Goal: Transaction & Acquisition: Purchase product/service

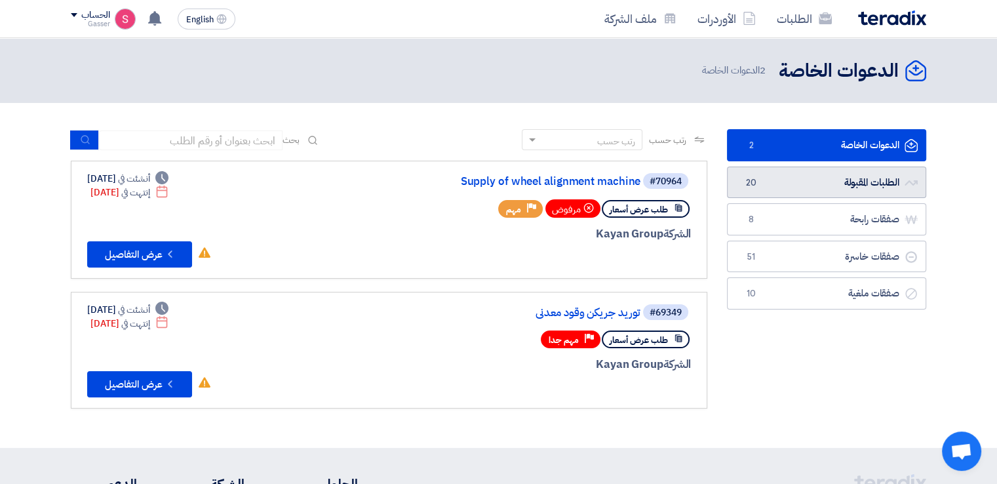
click at [778, 183] on link "الطلبات المقبولة الطلبات المقبولة 20" at bounding box center [826, 183] width 199 height 32
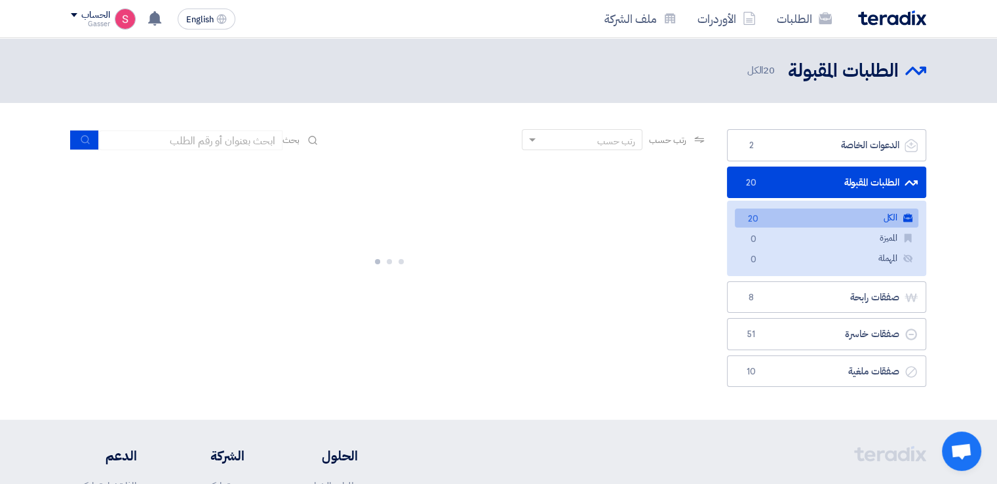
click at [797, 176] on link "الطلبات المقبولة الطلبات المقبولة 20" at bounding box center [826, 183] width 199 height 32
click at [794, 210] on link "الكل الكل 20" at bounding box center [827, 218] width 184 height 19
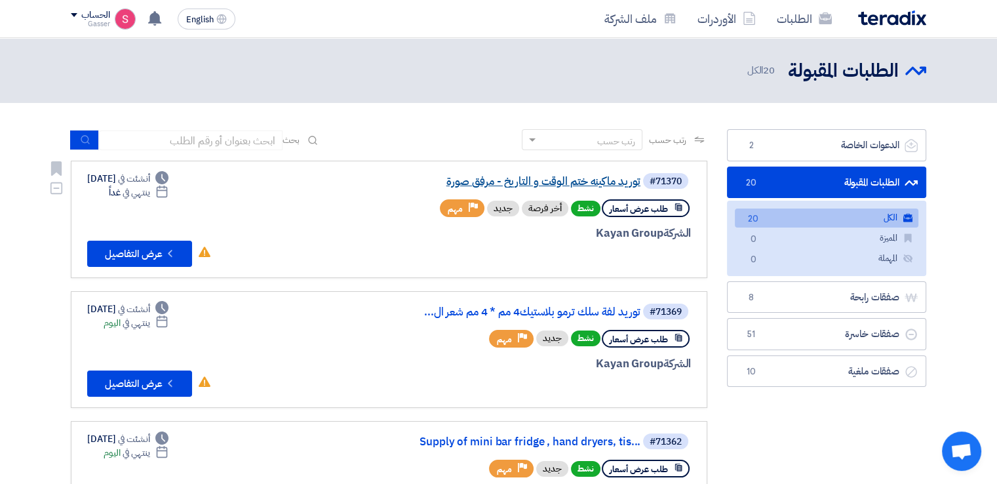
click at [620, 179] on link "توريد ماكينه ختم الوقت و التاريخ - مرفق صورة" at bounding box center [509, 182] width 262 height 12
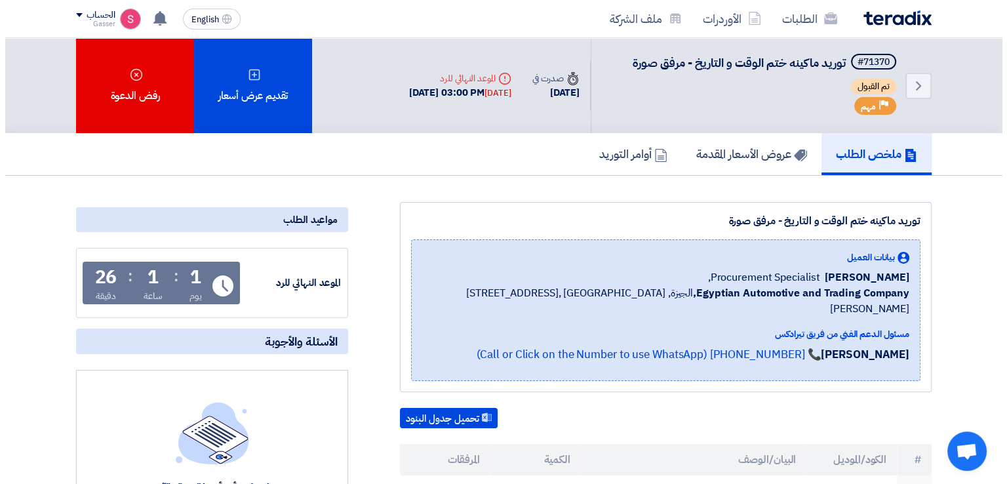
scroll to position [306, 0]
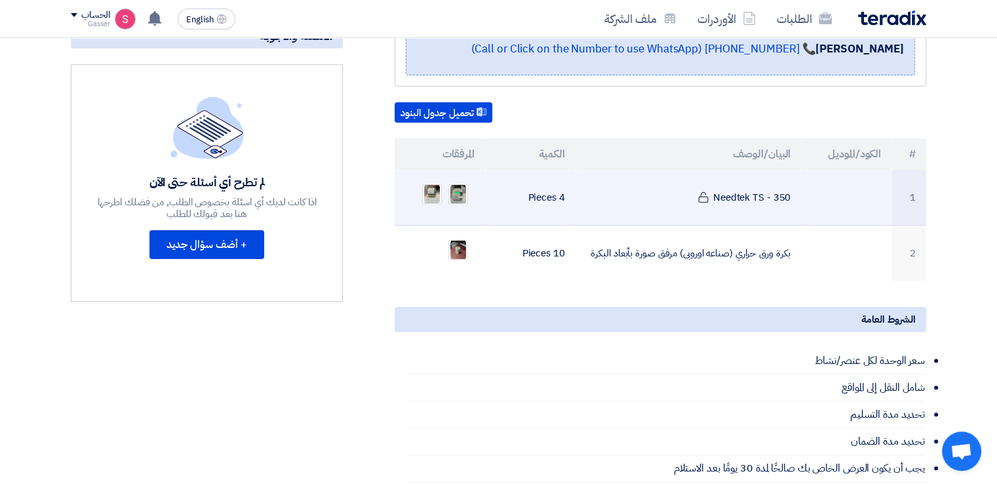
click at [445, 178] on ul at bounding box center [440, 194] width 70 height 33
click at [451, 182] on img at bounding box center [458, 194] width 18 height 24
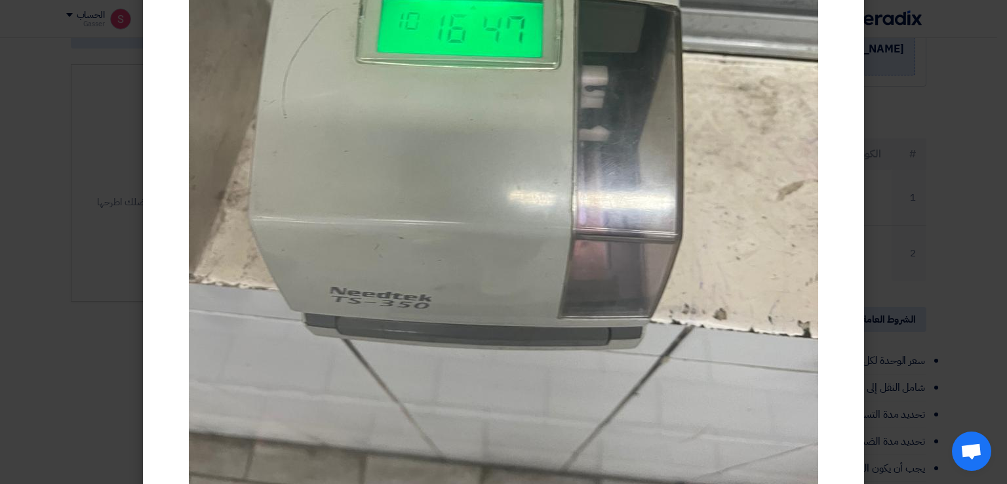
scroll to position [399, 0]
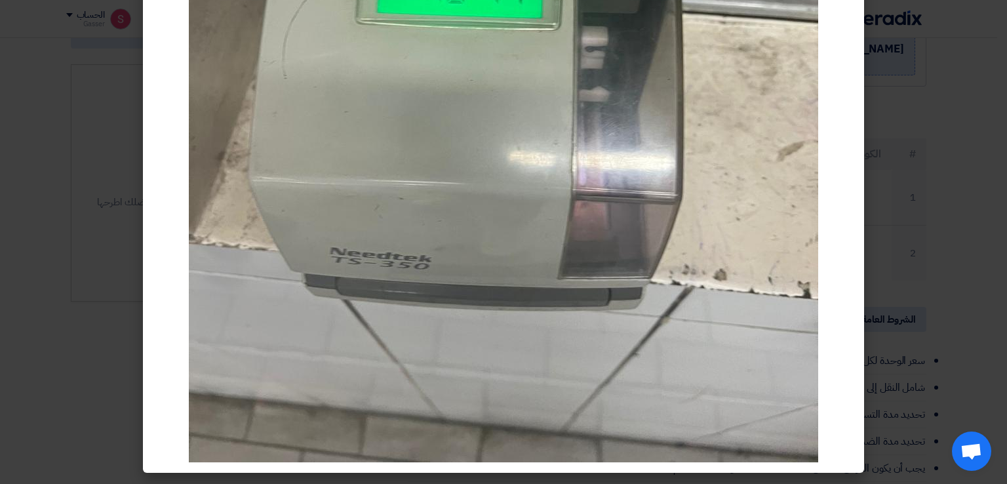
click at [922, 158] on modal-container at bounding box center [503, 242] width 1007 height 484
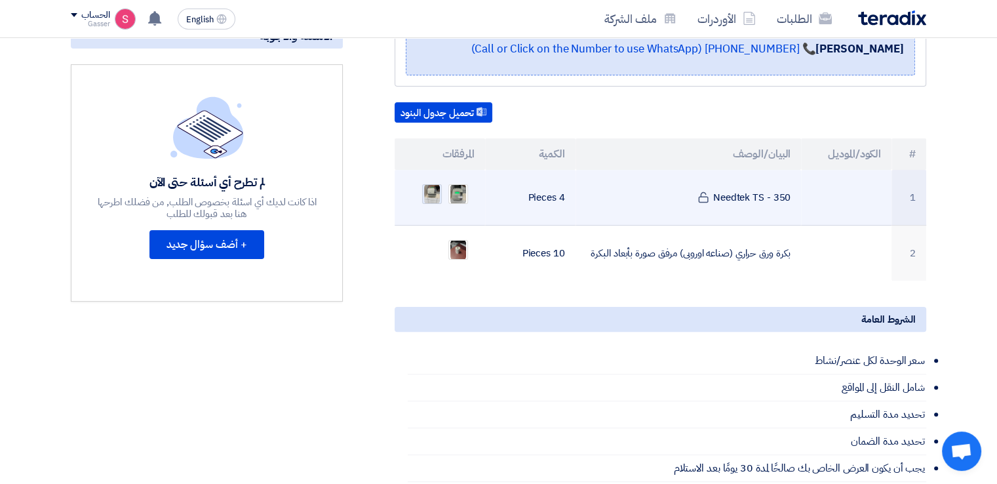
click at [431, 182] on img at bounding box center [432, 194] width 18 height 24
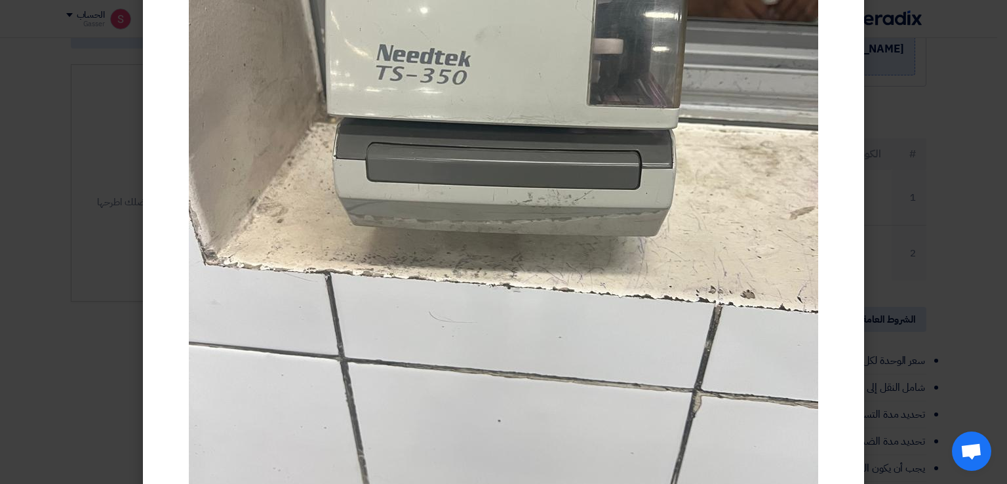
scroll to position [0, 0]
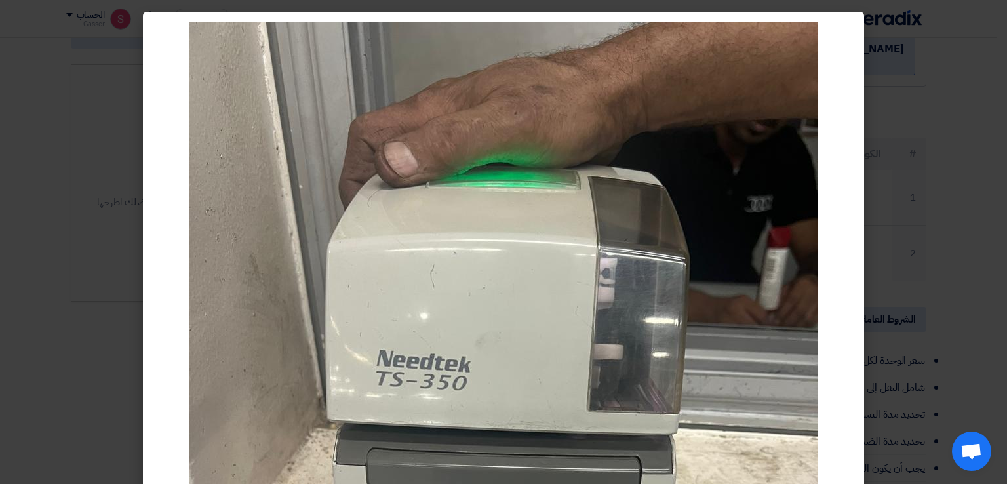
click at [918, 190] on modal-container at bounding box center [503, 242] width 1007 height 484
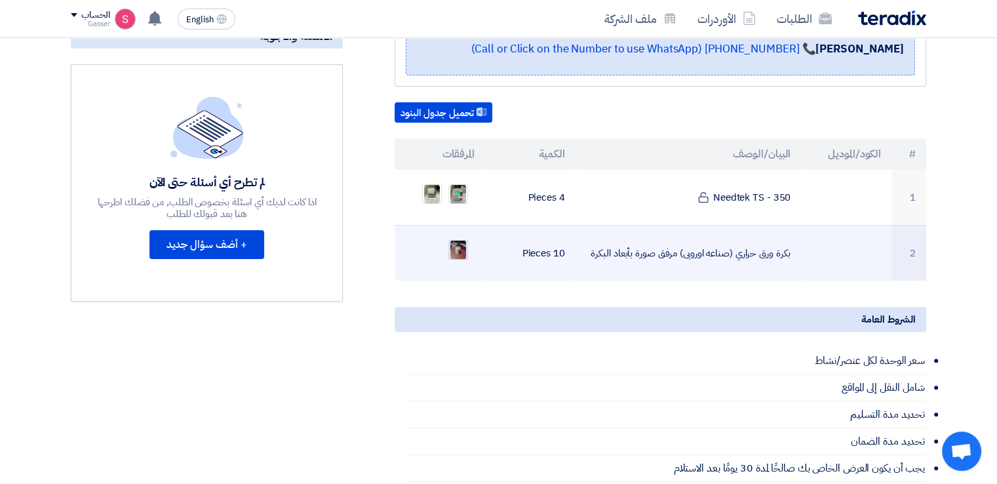
click at [463, 238] on img at bounding box center [458, 250] width 18 height 24
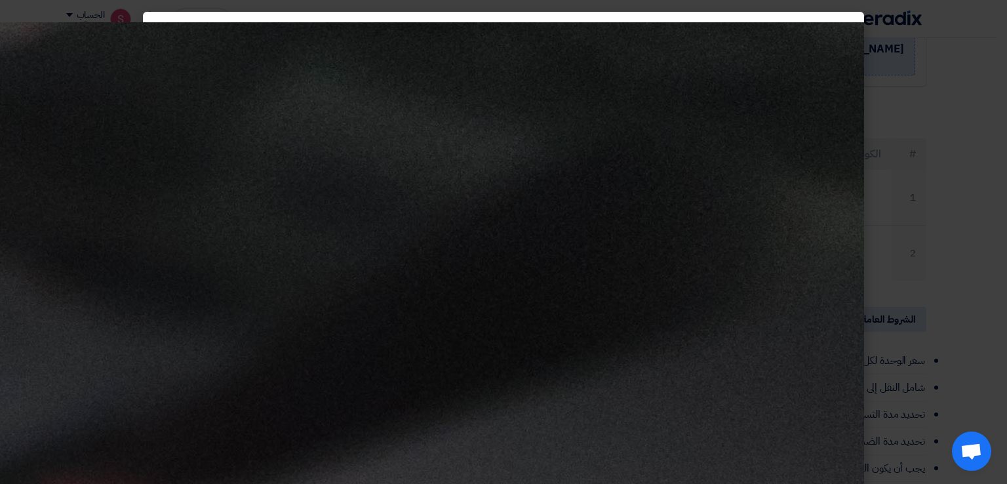
click at [910, 168] on modal-container at bounding box center [503, 242] width 1007 height 484
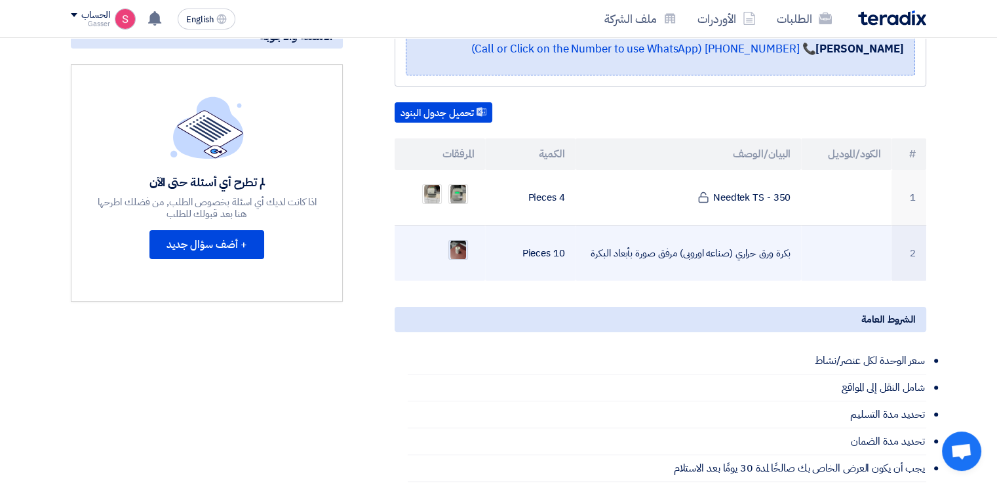
click at [450, 238] on img at bounding box center [458, 250] width 18 height 24
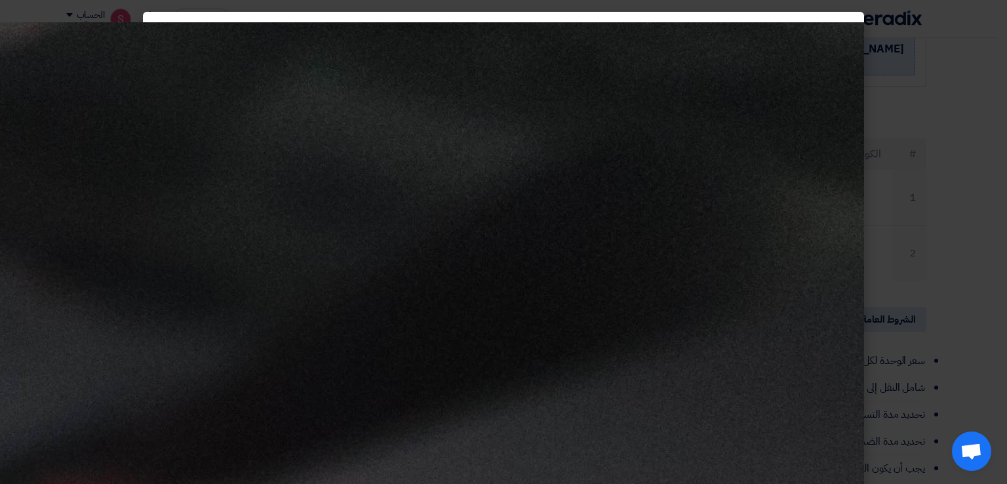
click at [936, 35] on modal-container at bounding box center [503, 242] width 1007 height 484
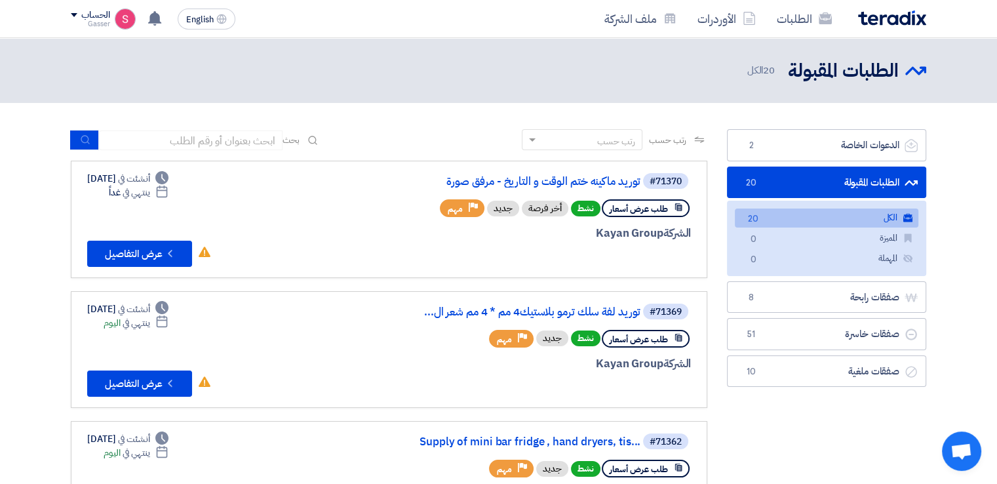
click at [780, 216] on link "الكل الكل 20" at bounding box center [827, 218] width 184 height 19
click at [592, 310] on link "توريد لفة سلك ترمو بلاستيك4 مم * 4 مم شعر ال..." at bounding box center [509, 312] width 262 height 12
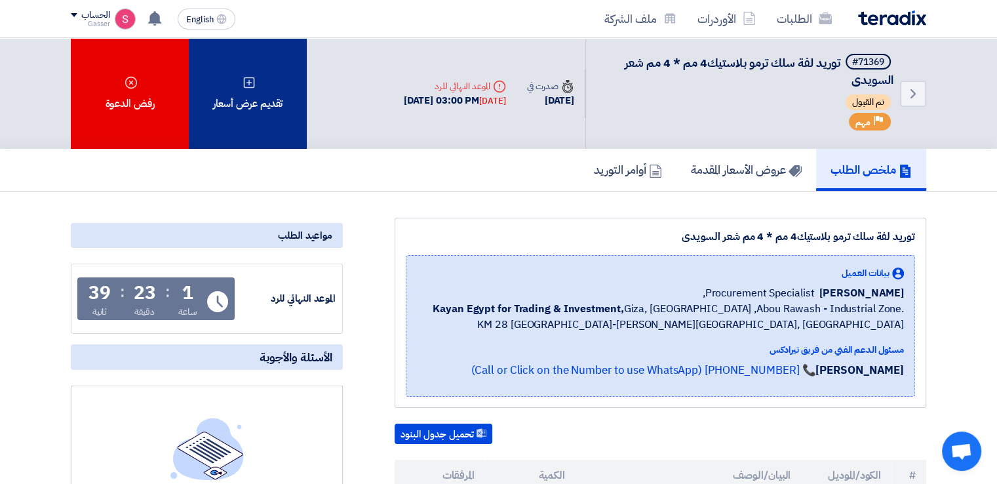
click at [275, 96] on div "تقديم عرض أسعار" at bounding box center [248, 93] width 118 height 111
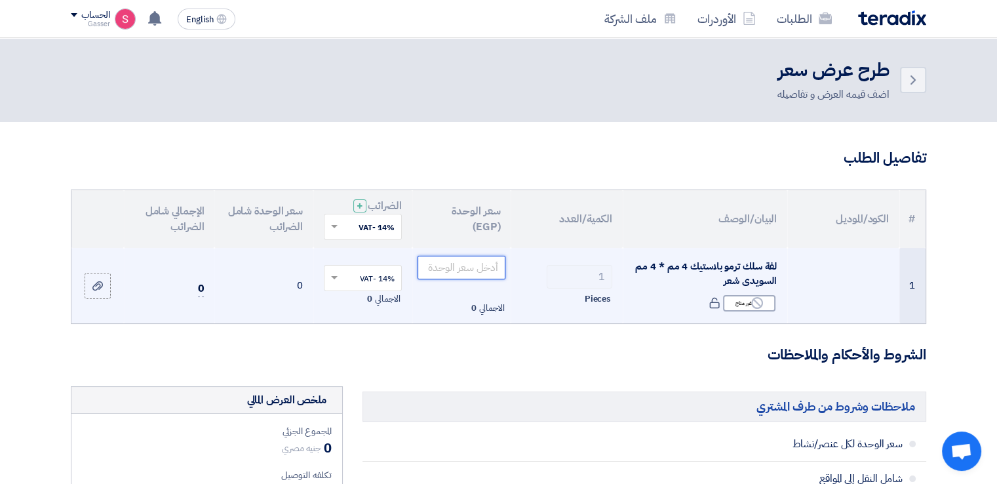
click at [475, 266] on input "number" at bounding box center [462, 268] width 89 height 24
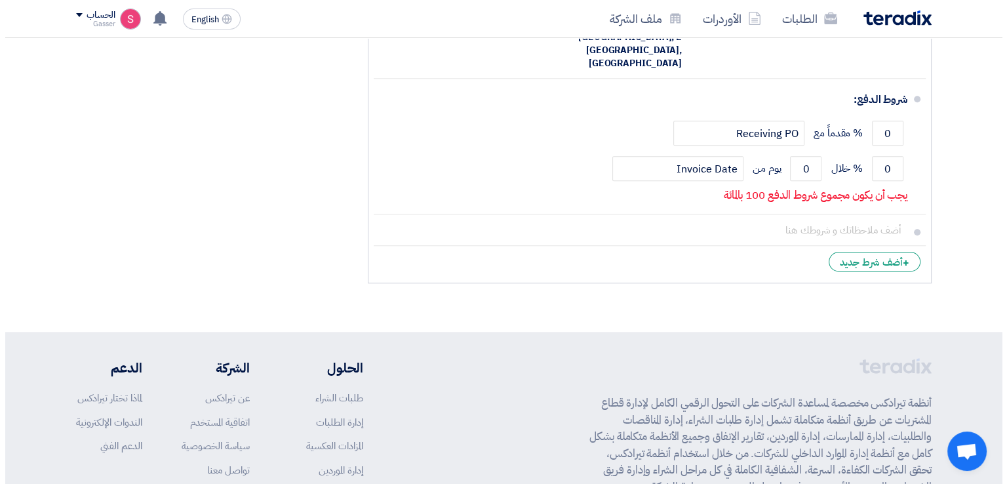
scroll to position [612, 0]
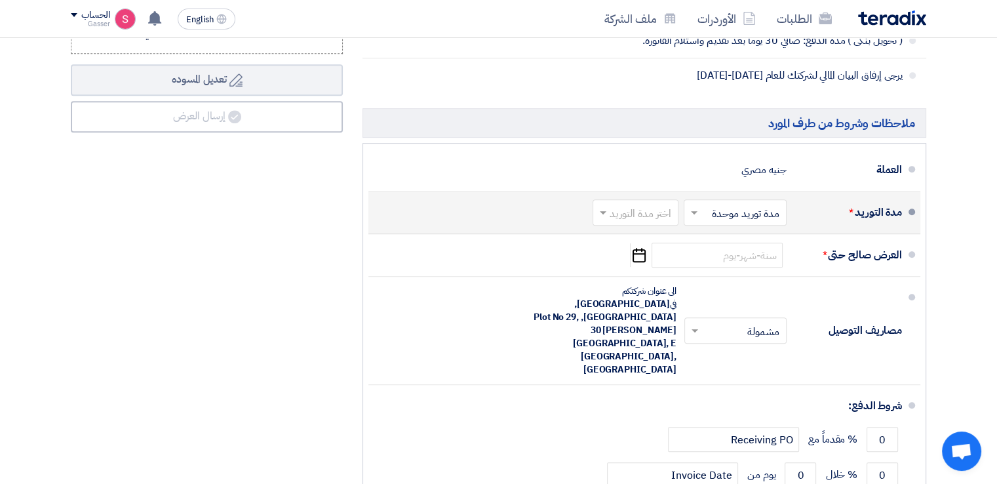
type input "19728.50"
click at [647, 210] on input "text" at bounding box center [632, 214] width 79 height 19
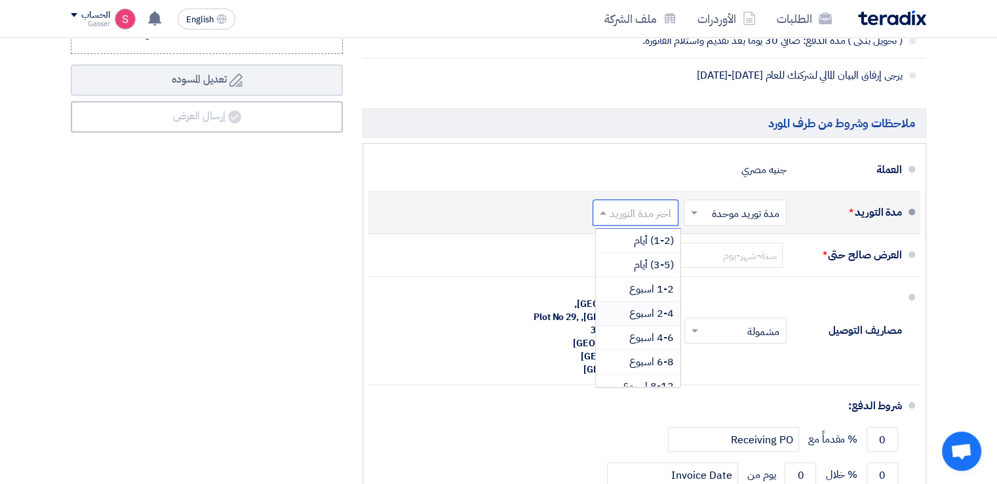
click at [653, 306] on span "2-4 اسبوع" at bounding box center [652, 314] width 45 height 16
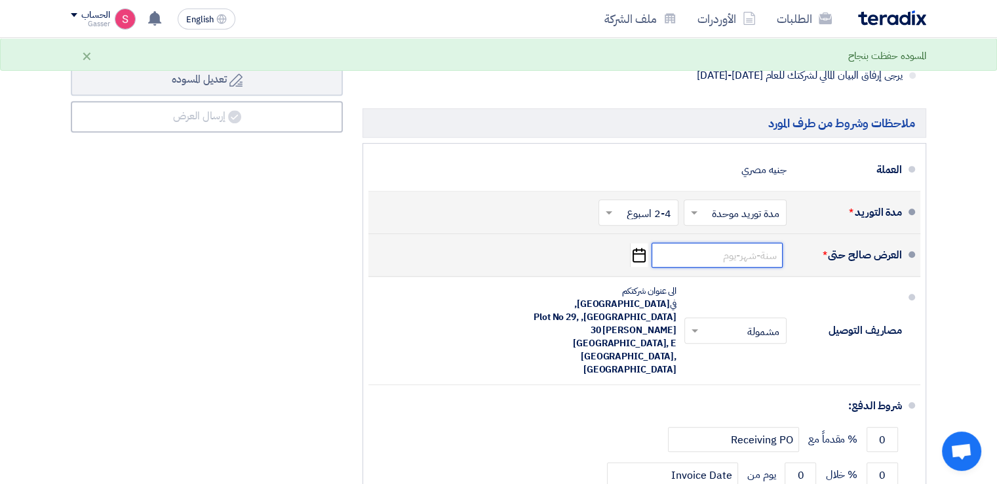
click at [736, 252] on input at bounding box center [717, 255] width 131 height 25
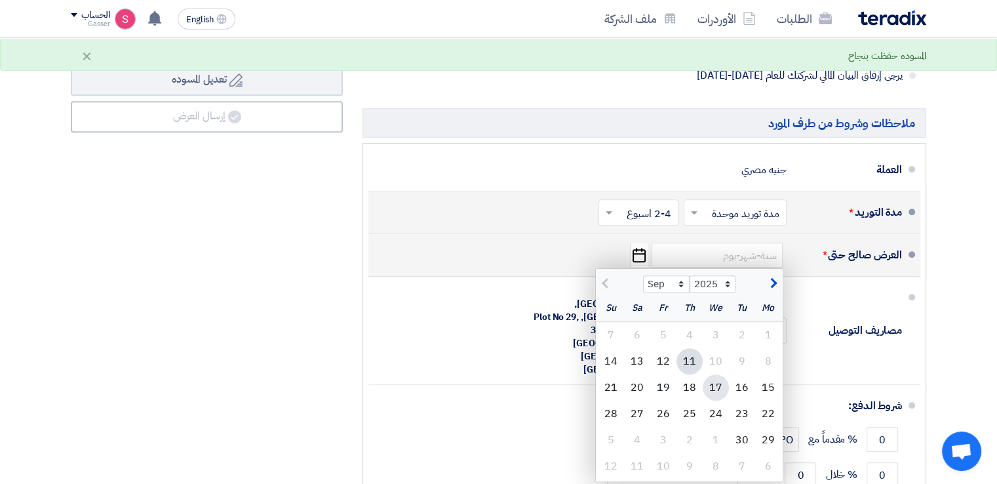
click at [708, 384] on div "17" at bounding box center [716, 387] width 26 height 26
type input "9/17/2025"
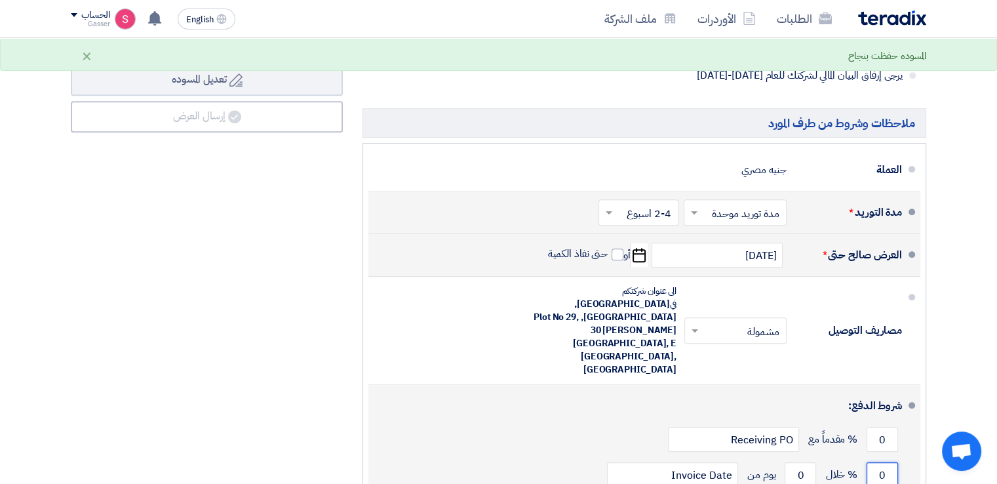
drag, startPoint x: 892, startPoint y: 417, endPoint x: 877, endPoint y: 420, distance: 15.3
click at [877, 462] on input "0" at bounding box center [882, 474] width 31 height 25
type input "100"
drag, startPoint x: 808, startPoint y: 417, endPoint x: 753, endPoint y: 406, distance: 56.2
click at [774, 457] on div "100 % خلال 0 يوم من Invoice Date" at bounding box center [640, 474] width 523 height 35
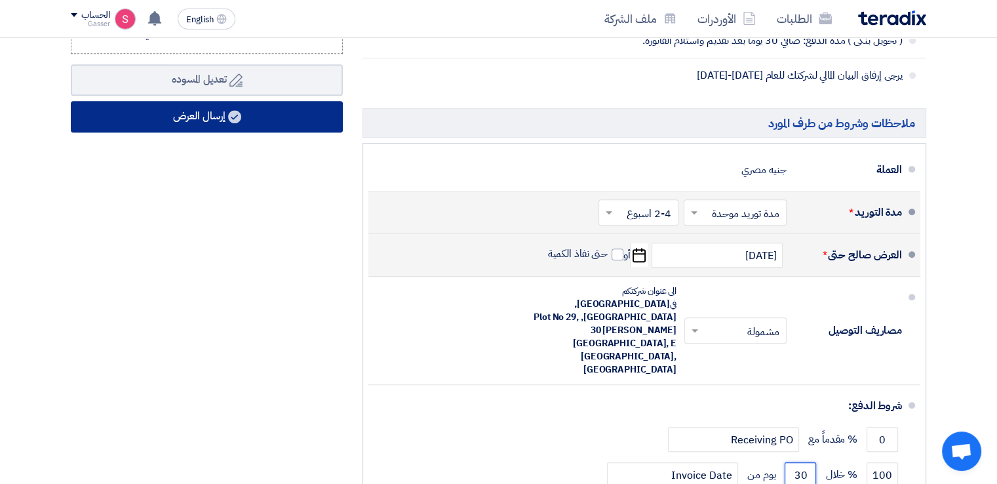
type input "30"
click at [204, 115] on button "إرسال العرض" at bounding box center [207, 116] width 272 height 31
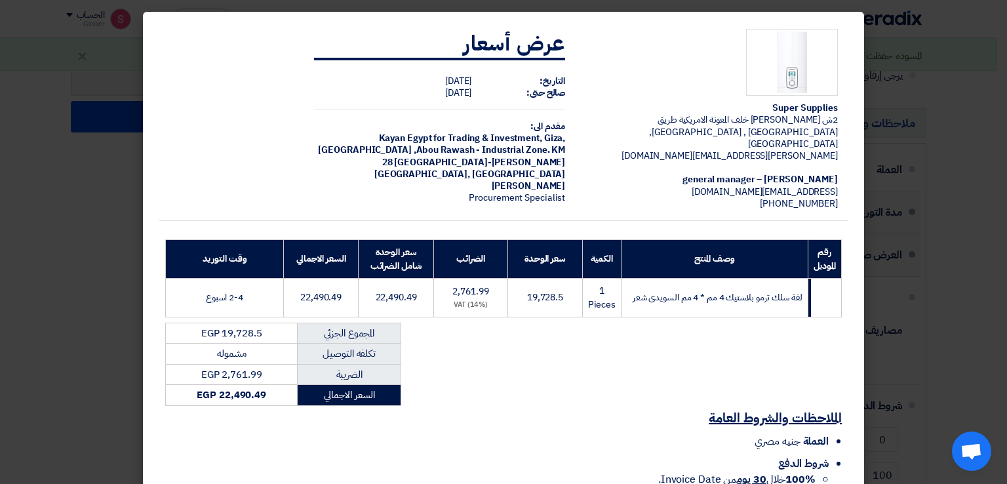
scroll to position [111, 0]
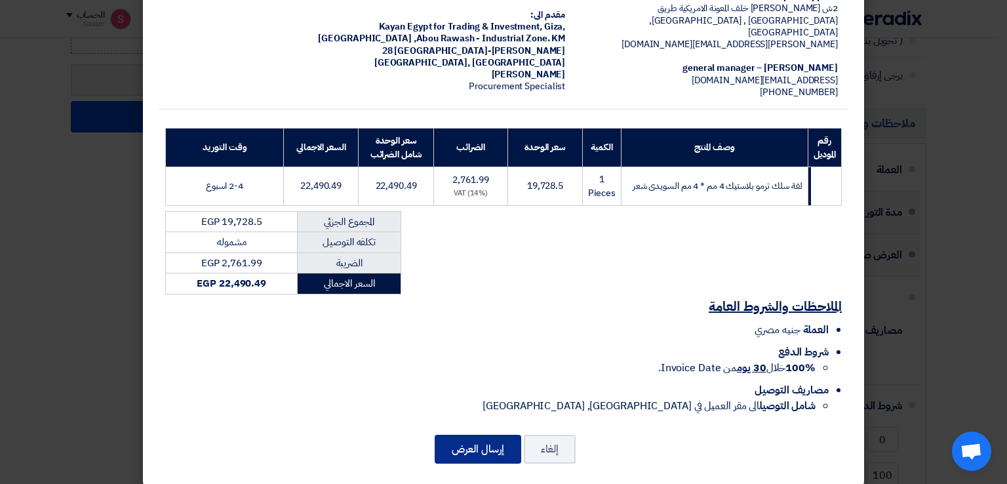
click at [507, 435] on button "إرسال العرض" at bounding box center [478, 449] width 87 height 29
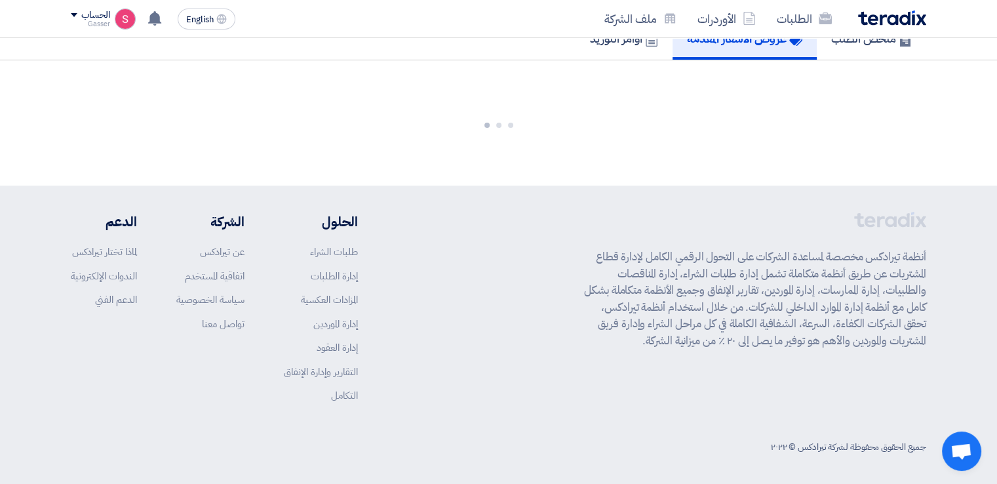
scroll to position [692, 0]
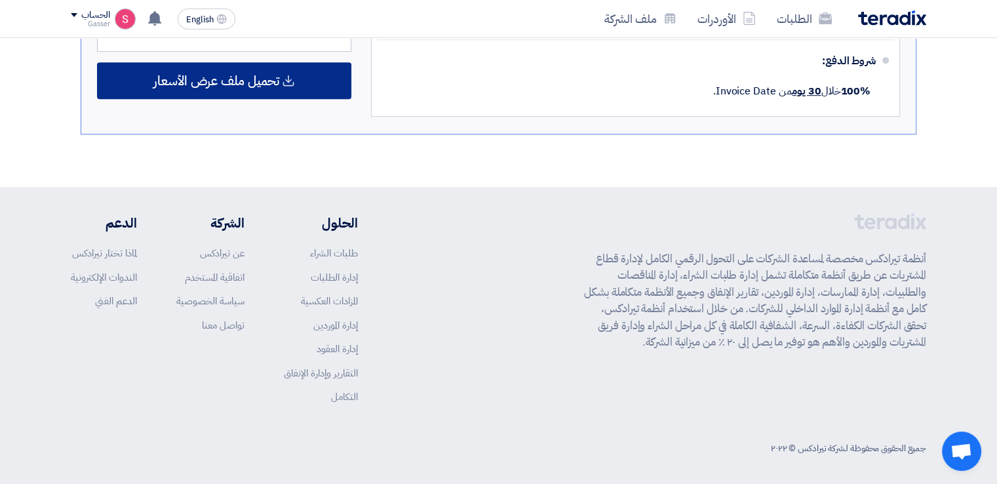
click at [209, 85] on span "تحميل ملف عرض الأسعار" at bounding box center [216, 81] width 126 height 12
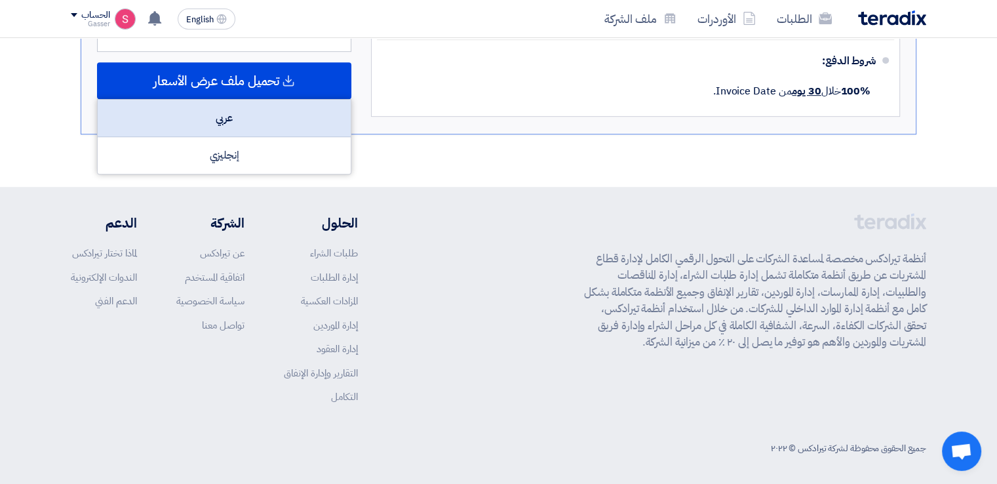
click at [264, 112] on div "عربي" at bounding box center [224, 118] width 253 height 37
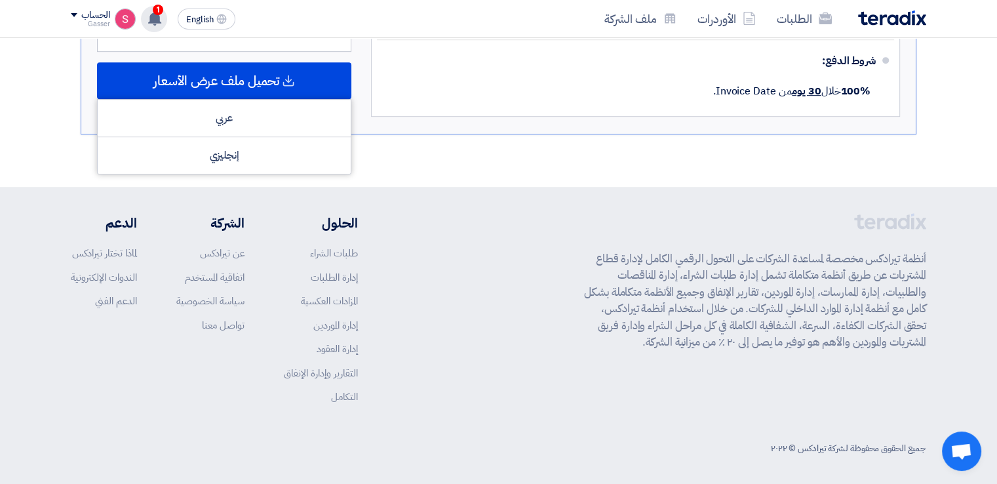
click at [148, 11] on icon at bounding box center [155, 18] width 14 height 14
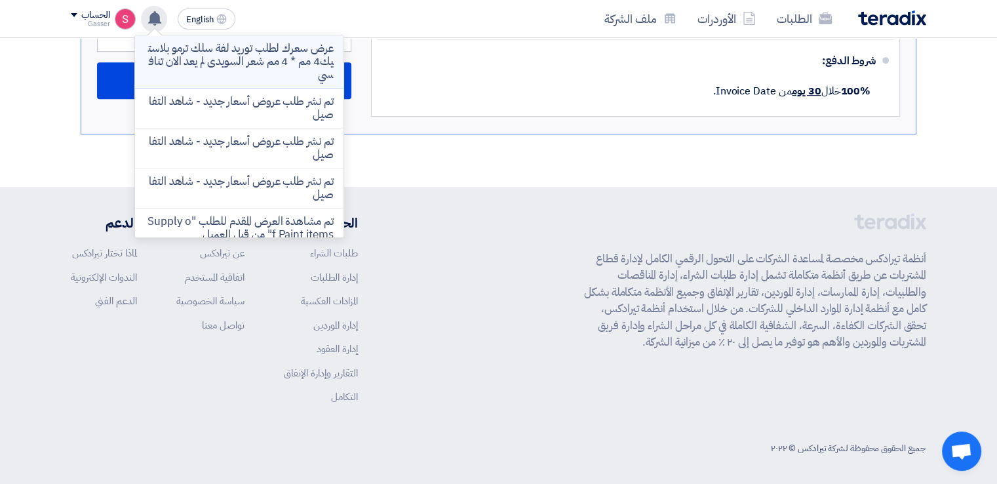
click at [237, 43] on p "عرض سعرك لطلب توريد لفة سلك ترمو بلاستيك4 مم * 4 مم شعر السويدى لم يعد الان تنا…" at bounding box center [240, 61] width 188 height 39
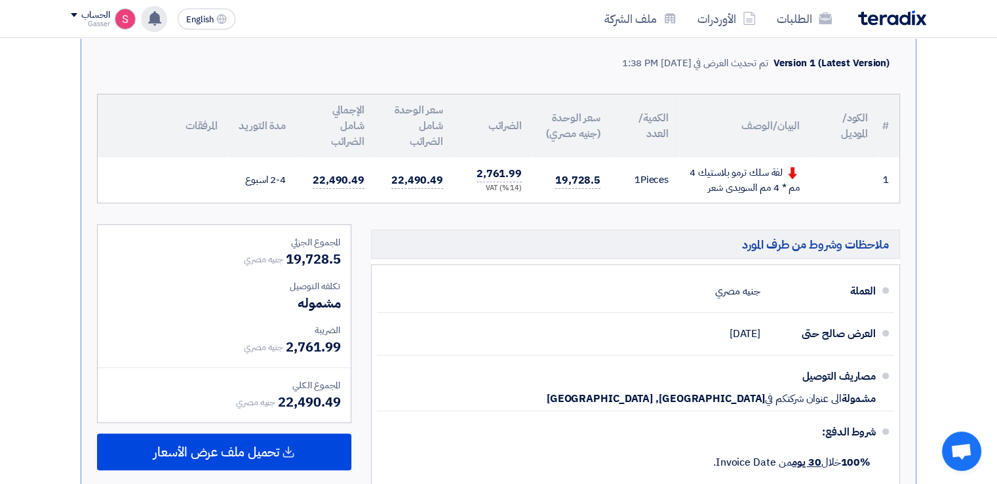
scroll to position [315, 0]
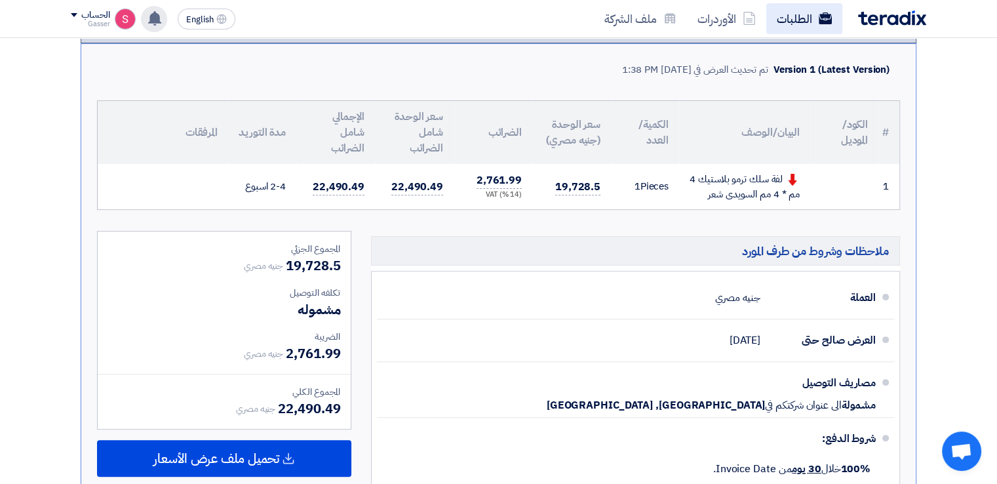
click at [803, 21] on link "الطلبات" at bounding box center [805, 18] width 76 height 31
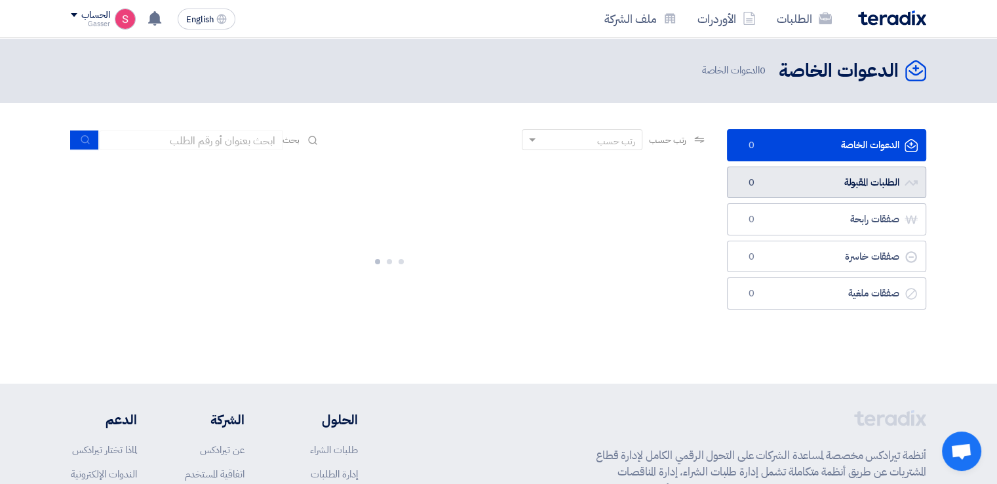
click at [791, 174] on link "الطلبات المقبولة الطلبات المقبولة 0" at bounding box center [826, 183] width 199 height 32
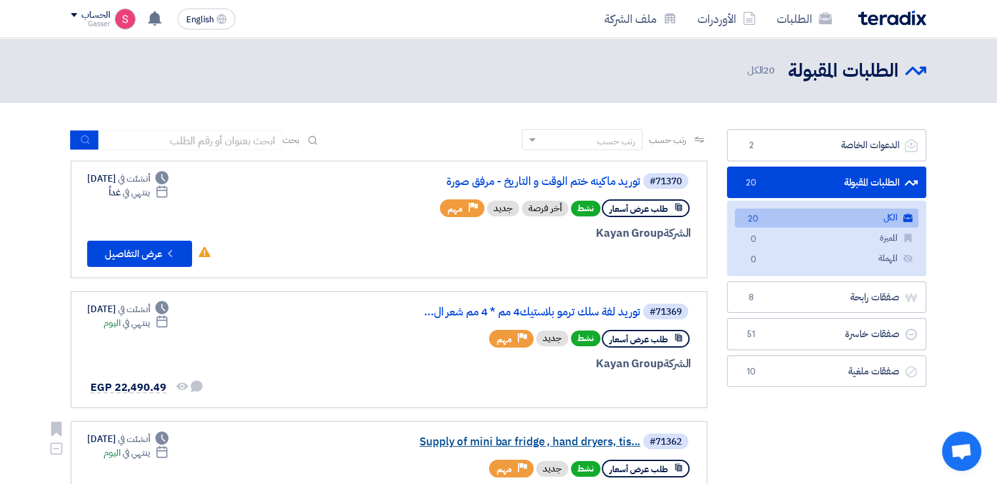
click at [556, 436] on link "Supply of mini bar fridge , hand dryers, tis..." at bounding box center [509, 442] width 262 height 12
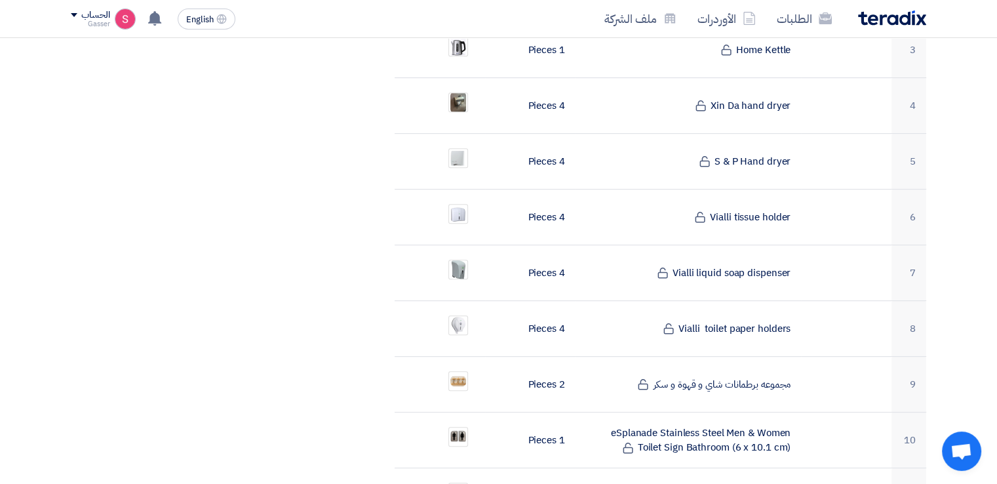
scroll to position [918, 0]
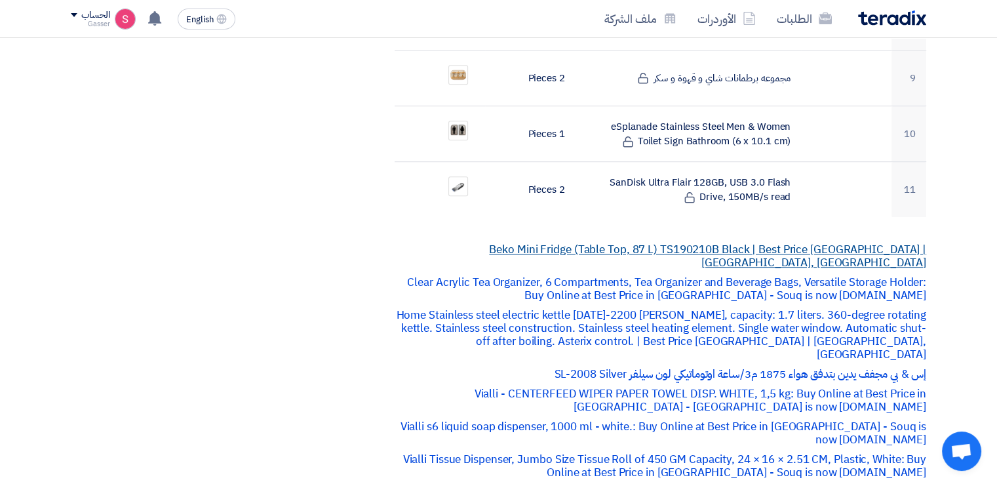
click at [740, 241] on link "Beko Mini Fridge (Table Top, 87 L) TS190210B Black | Best Price [GEOGRAPHIC_DAT…" at bounding box center [707, 256] width 437 height 30
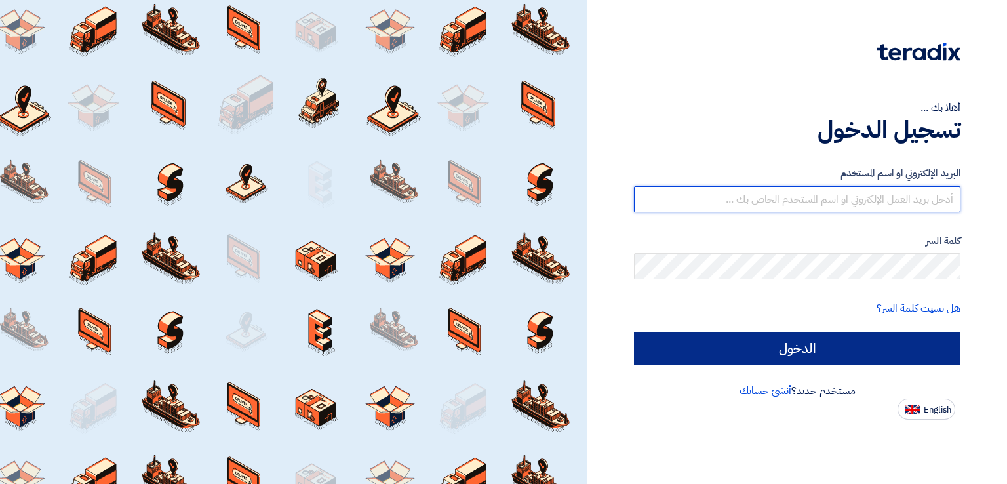
type input "[EMAIL_ADDRESS][DOMAIN_NAME]"
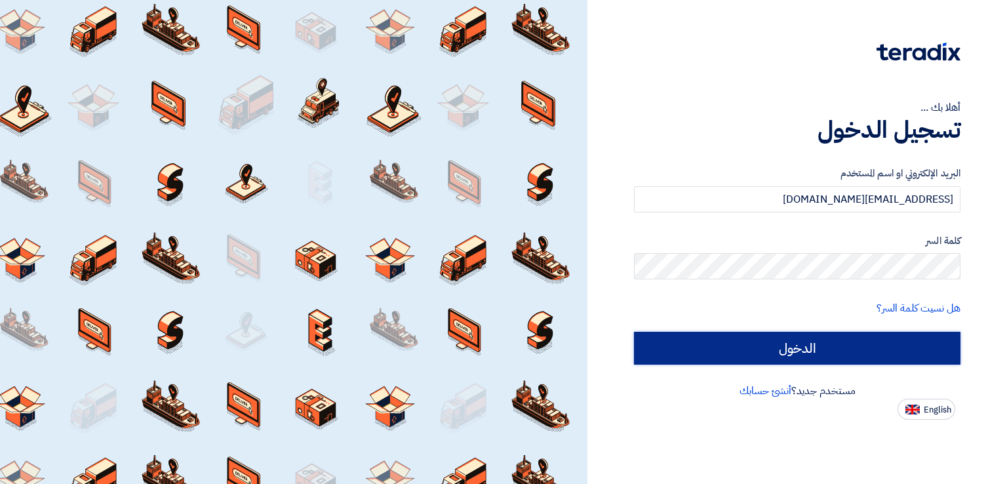
click at [770, 351] on input "الدخول" at bounding box center [797, 348] width 327 height 33
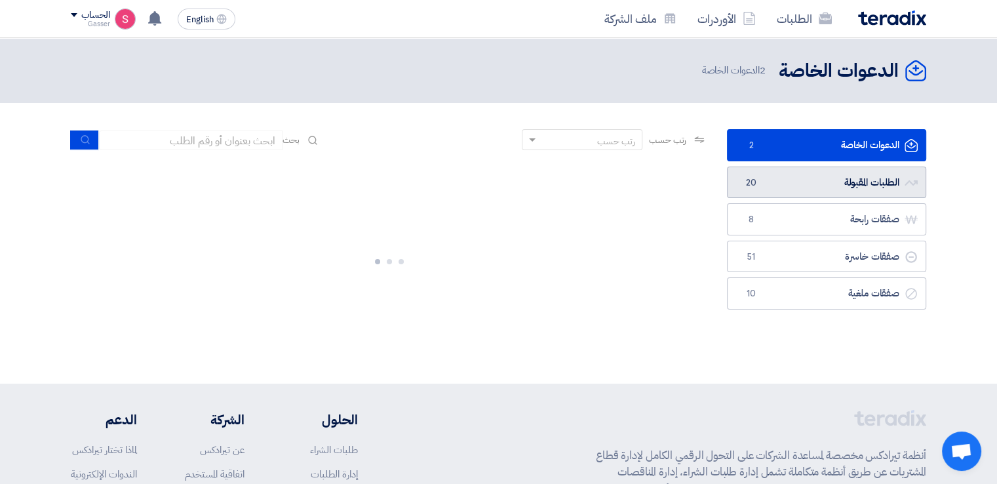
click at [742, 181] on link "الطلبات المقبولة الطلبات المقبولة 20" at bounding box center [826, 183] width 199 height 32
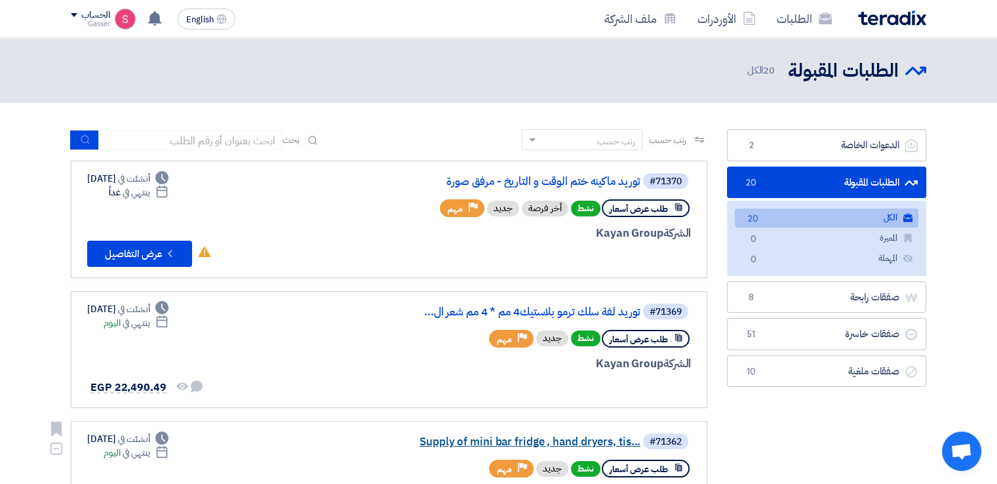
click at [564, 440] on link "Supply of mini bar fridge , hand dryers, tis..." at bounding box center [509, 442] width 262 height 12
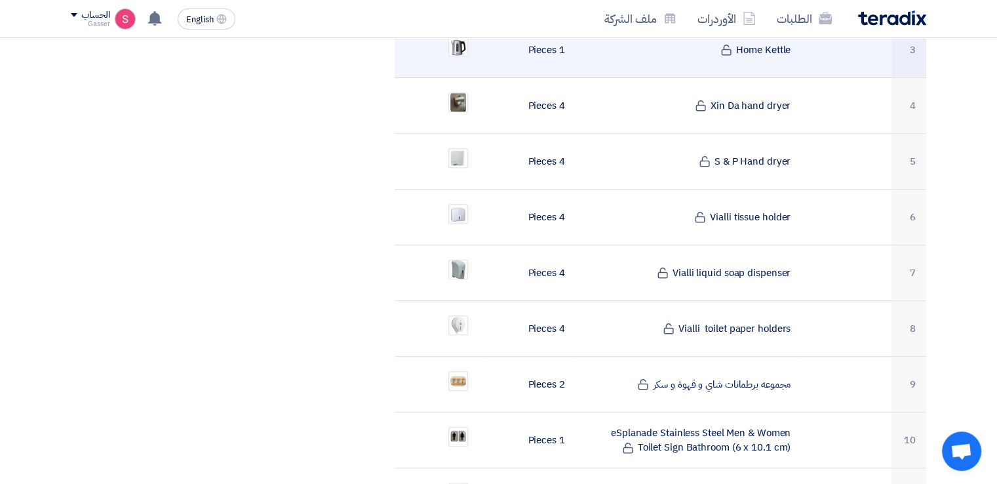
scroll to position [918, 0]
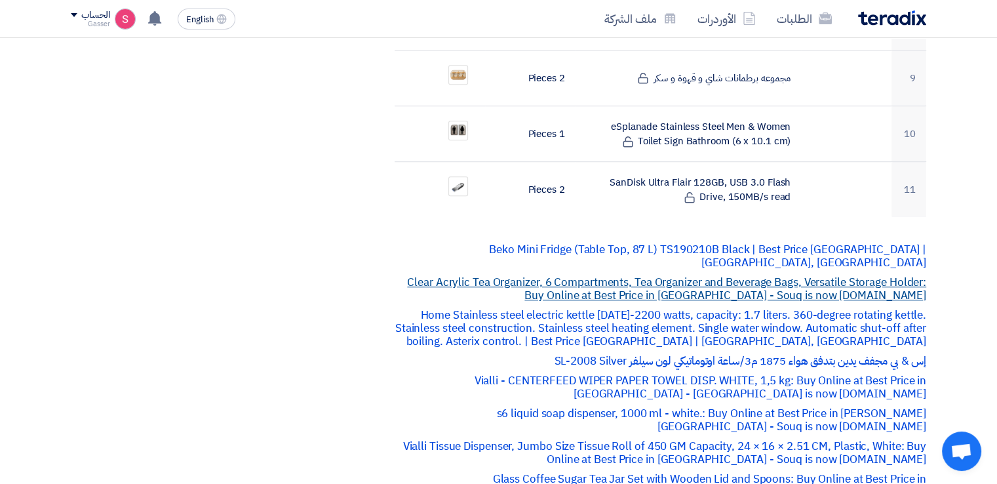
click at [668, 274] on link "Clear Acrylic Tea Organizer, 6 Compartments, Tea Organizer and Beverage Bags, V…" at bounding box center [666, 289] width 519 height 30
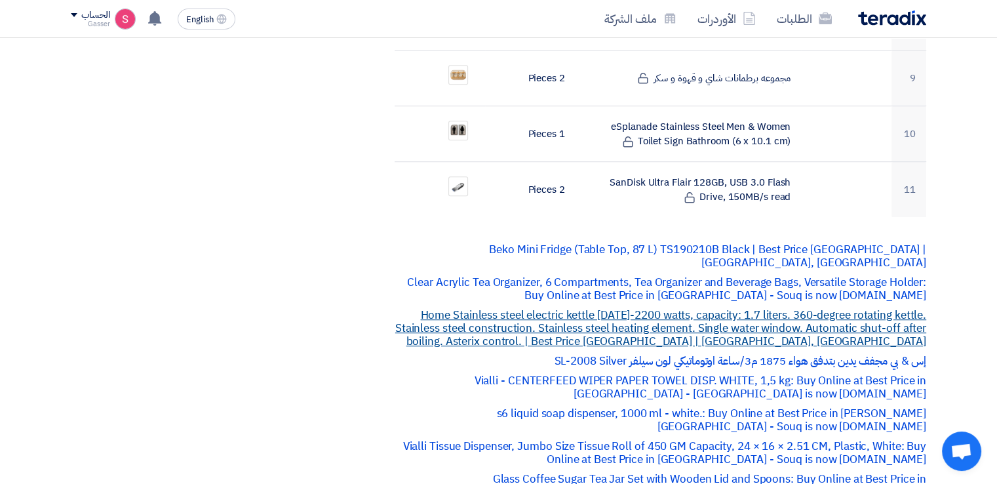
click at [711, 307] on link "Home Stainless steel electric kettle [DATE]-2200 [PERSON_NAME], capacity: 1.7 l…" at bounding box center [660, 328] width 531 height 43
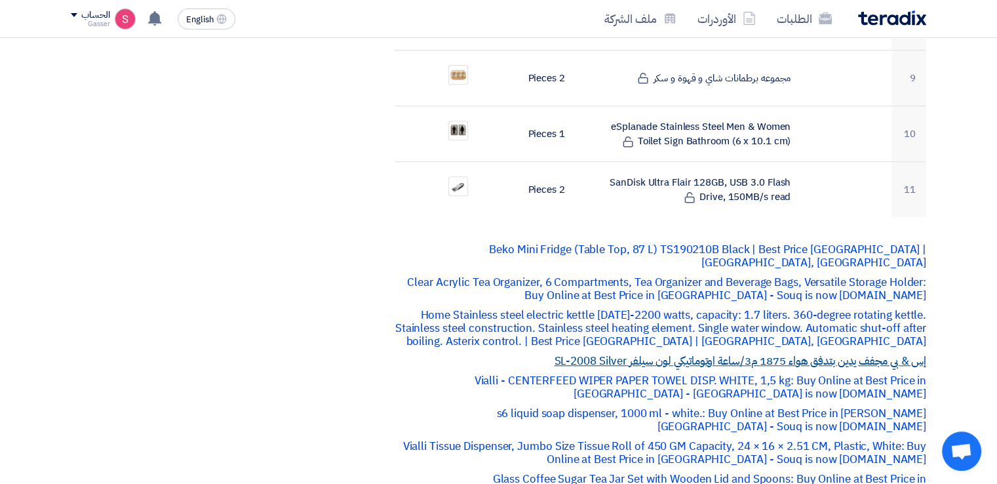
click at [670, 353] on link "إس & بي مجفف يدين بتدفق هواء 1875 م3/ساعة اوتوماتيكي لون سيلفر SL-2008 Silver" at bounding box center [740, 361] width 372 height 16
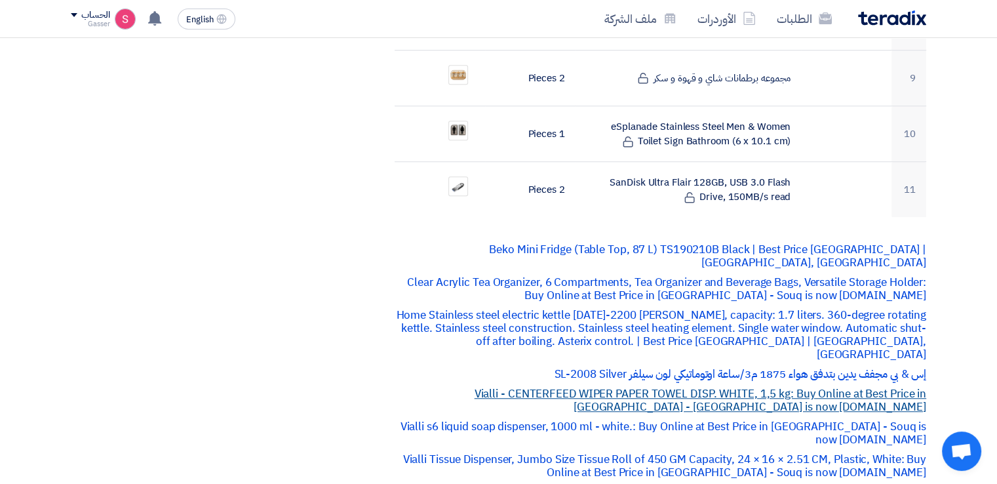
click at [658, 386] on link "Vialli - CENTERFEED WIPER PAPER TOWEL DISP. WHITE, 1,5 kg: Buy Online at Best P…" at bounding box center [701, 401] width 452 height 30
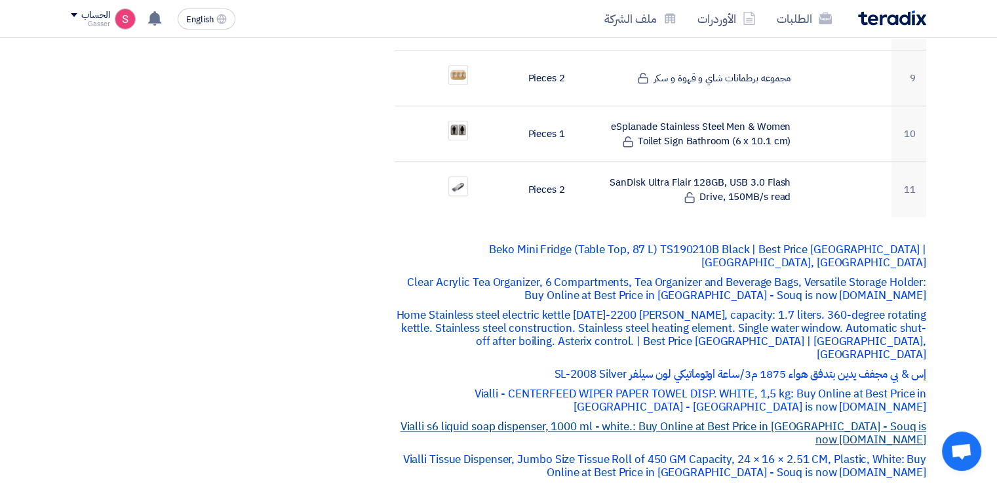
click at [631, 418] on link "Vialli s6 liquid soap dispenser, 1000 ml - white.: Buy Online at Best Price in …" at bounding box center [664, 433] width 526 height 30
click at [671, 418] on link "Vialli s6 liquid soap dispenser, 1000 ml - white.: Buy Online at Best Price in …" at bounding box center [664, 433] width 526 height 30
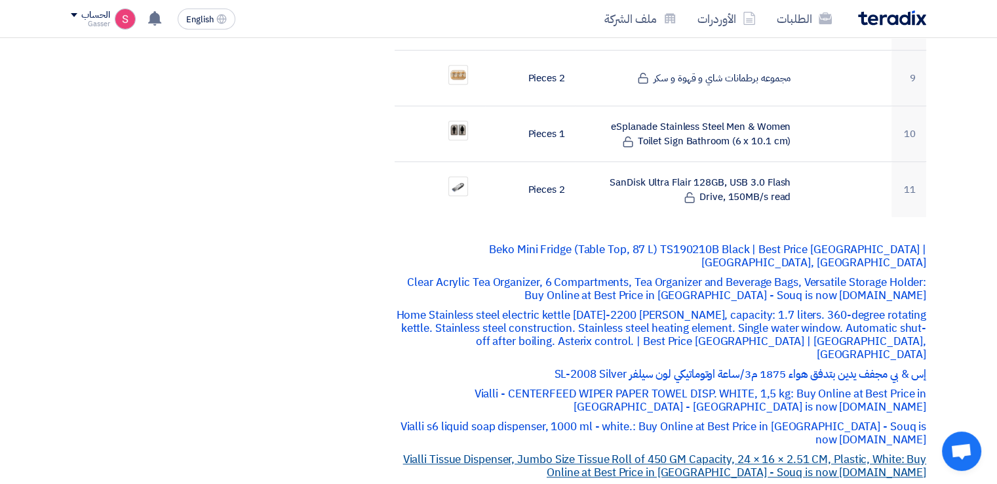
click at [759, 451] on link "Vialli Tissue Dispenser, Jumbo Size Tissue Roll of 450 GM Capacity, 24 × 16 × 2…" at bounding box center [664, 466] width 523 height 30
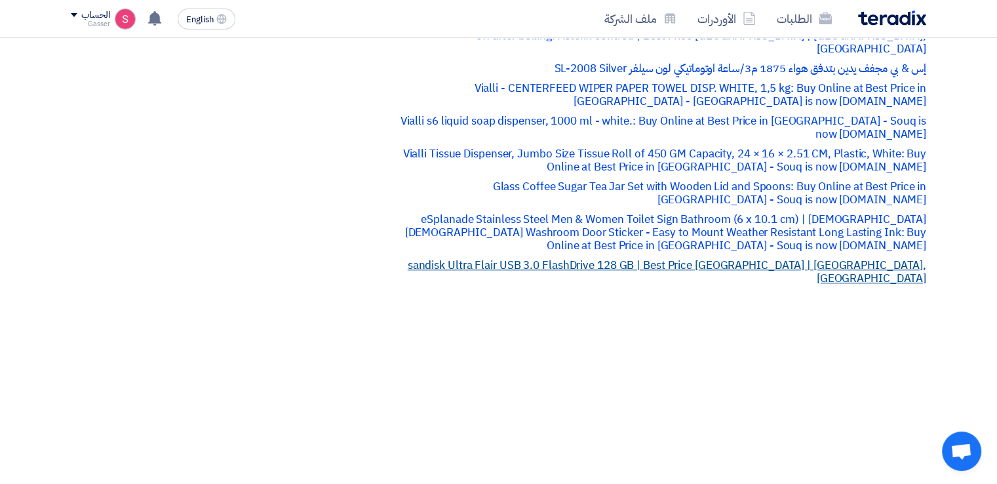
click at [637, 257] on link "sandisk Ultra Flair USB 3.0 FlashDrive 128 GB | Best Price [GEOGRAPHIC_DATA] | …" at bounding box center [667, 272] width 519 height 30
click at [642, 257] on link "sandisk Ultra Flair USB 3.0 FlashDrive 128 GB | Best Price [GEOGRAPHIC_DATA] | …" at bounding box center [667, 272] width 519 height 30
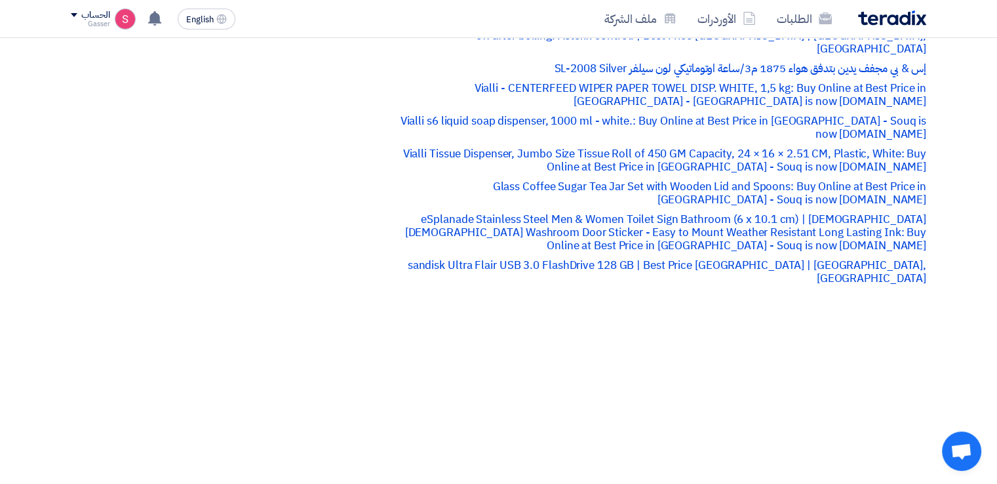
scroll to position [0, 0]
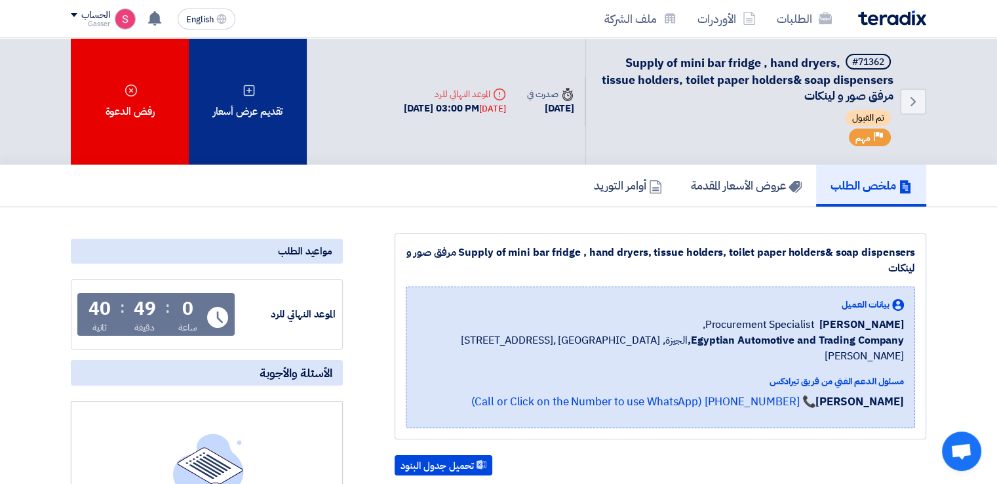
click at [227, 101] on div "تقديم عرض أسعار" at bounding box center [248, 101] width 118 height 127
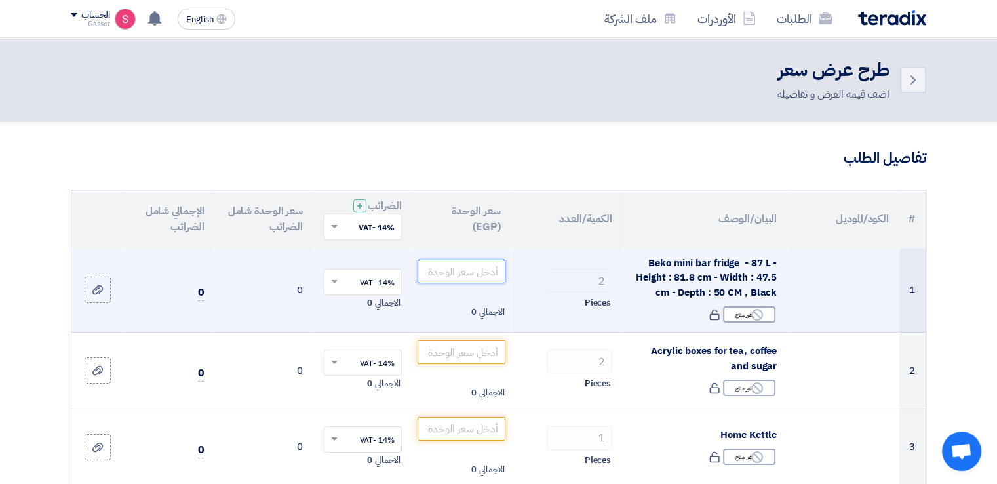
click at [456, 275] on input "number" at bounding box center [462, 272] width 89 height 24
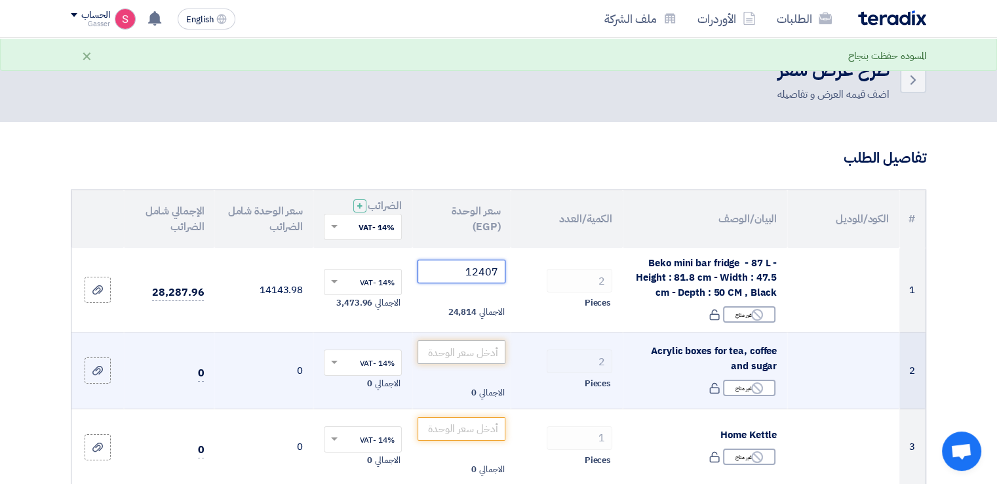
type input "12407"
click at [473, 347] on input "number" at bounding box center [462, 352] width 89 height 24
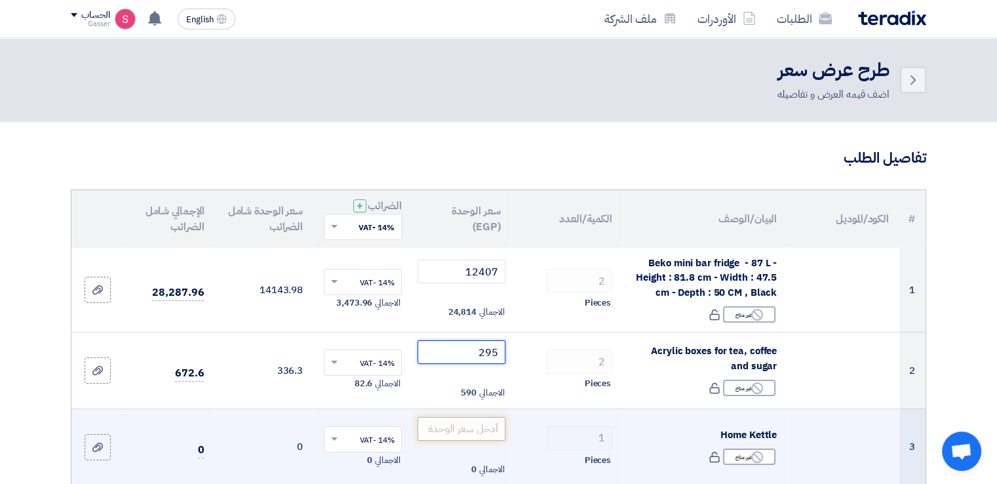
type input "295"
click at [487, 427] on input "number" at bounding box center [462, 429] width 89 height 24
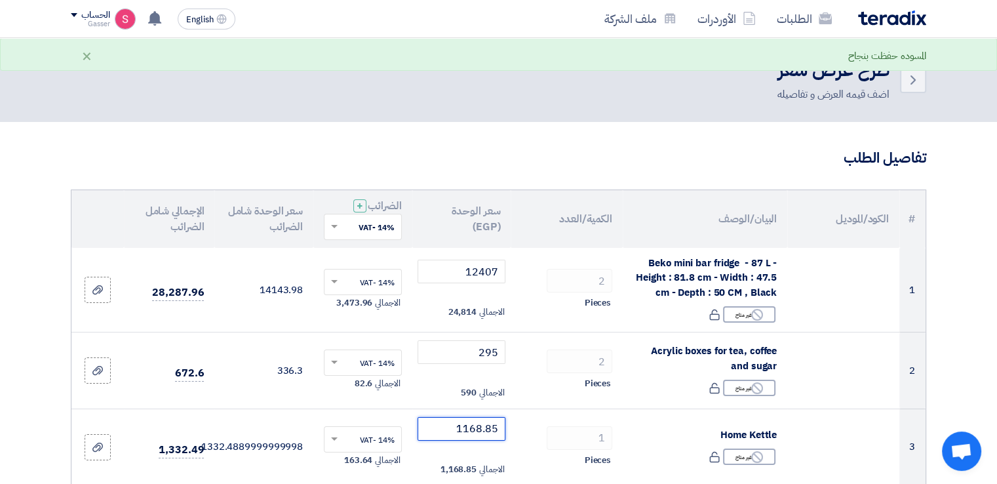
scroll to position [306, 0]
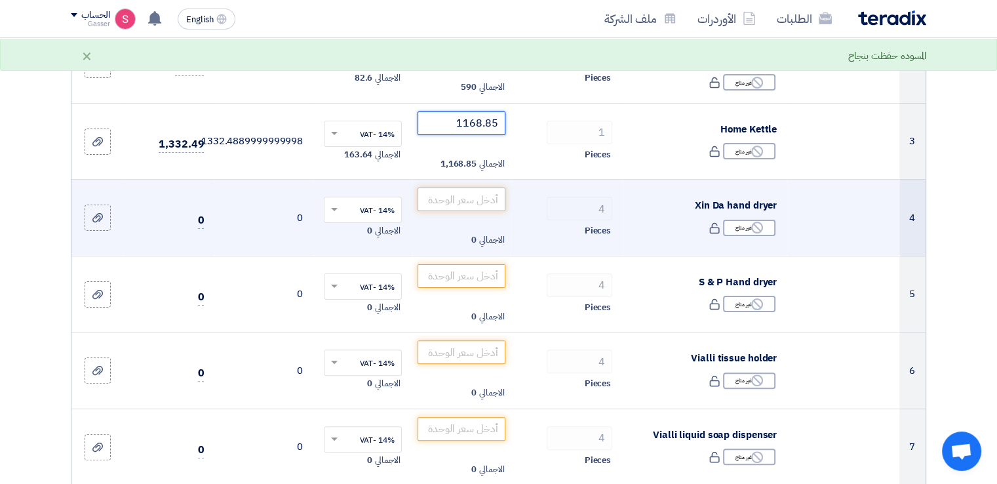
type input "1168.85"
click at [480, 202] on input "number" at bounding box center [462, 200] width 89 height 24
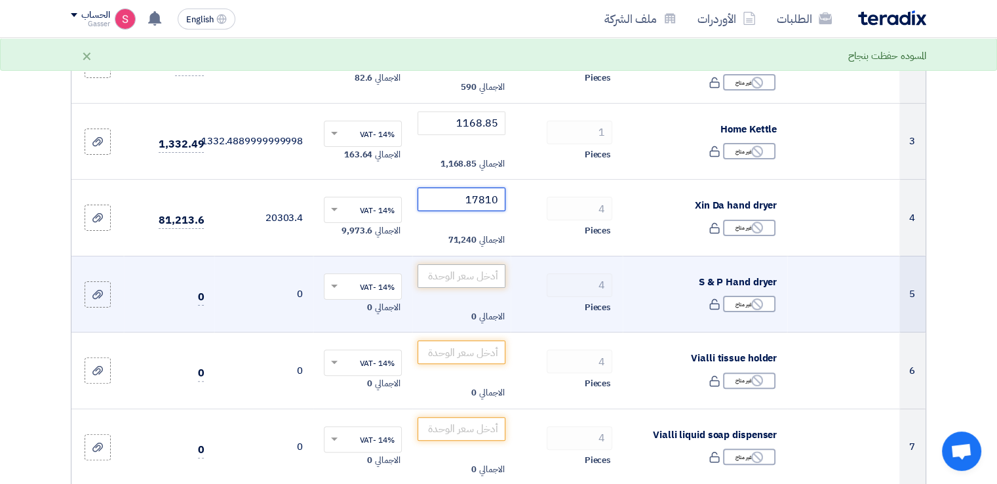
type input "17810"
click at [464, 280] on input "number" at bounding box center [462, 276] width 89 height 24
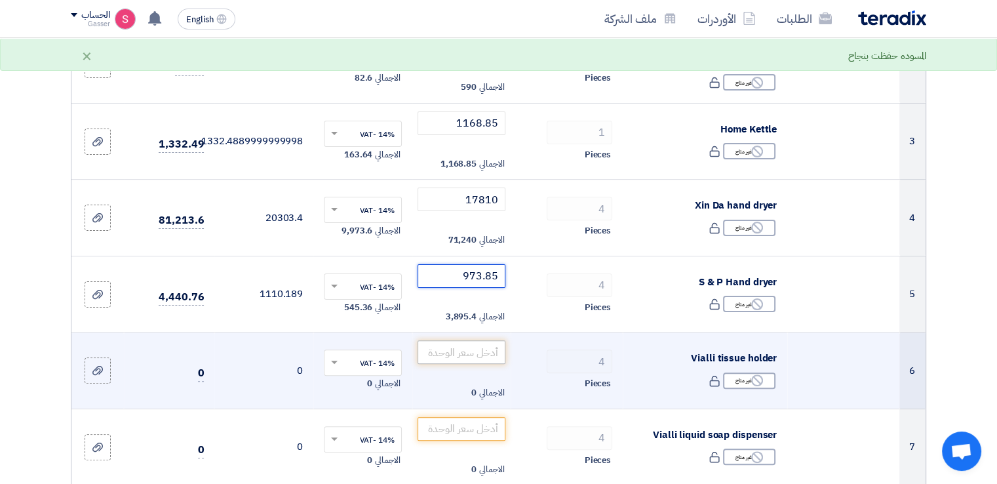
type input "973.85"
click at [482, 342] on input "number" at bounding box center [462, 352] width 89 height 24
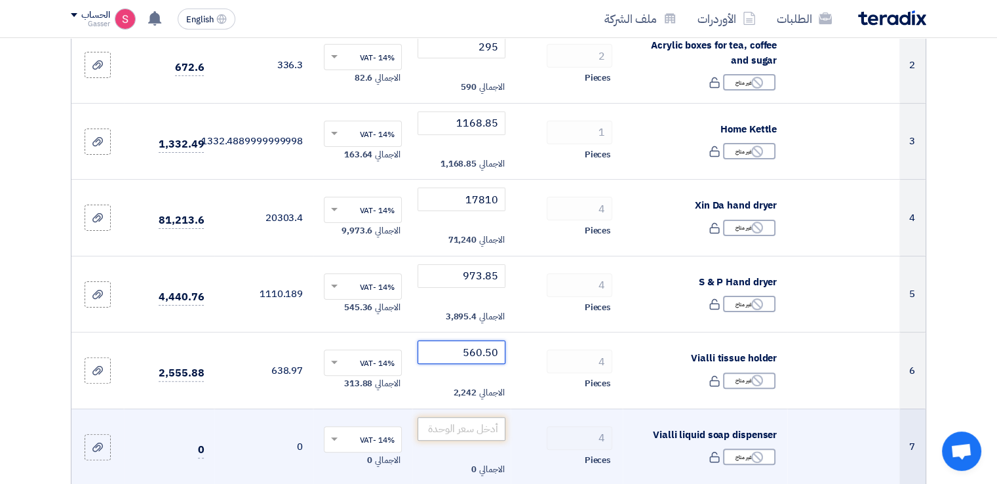
type input "560.50"
click at [463, 433] on input "number" at bounding box center [462, 429] width 89 height 24
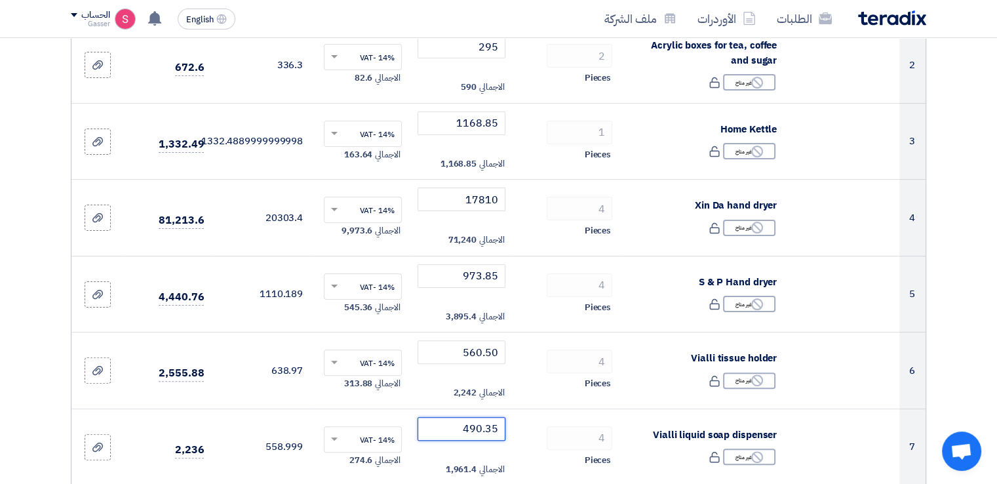
scroll to position [612, 0]
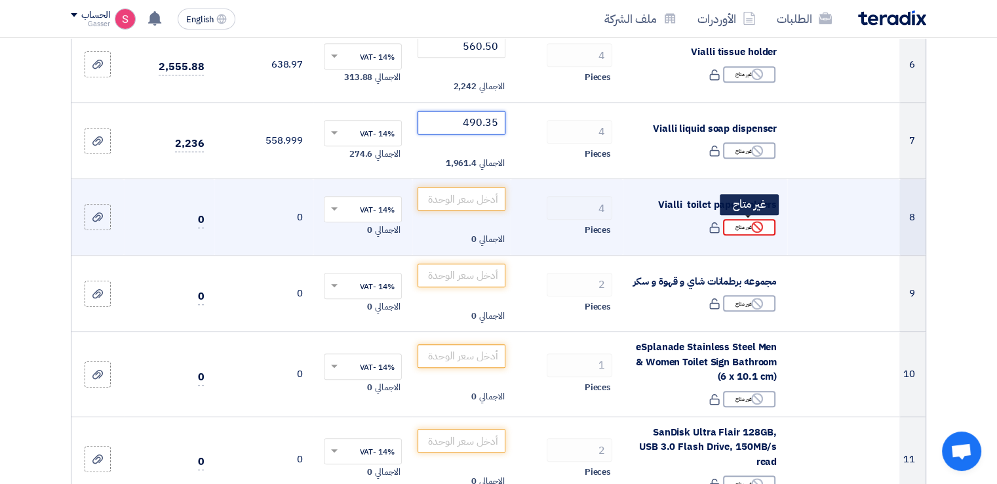
type input "490.35"
click at [755, 221] on use at bounding box center [757, 227] width 12 height 12
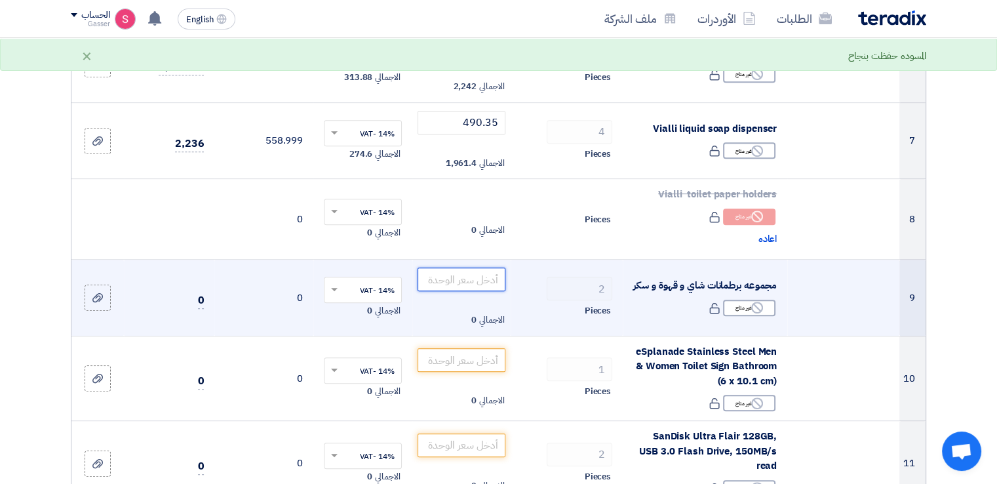
click at [454, 278] on input "number" at bounding box center [462, 280] width 89 height 24
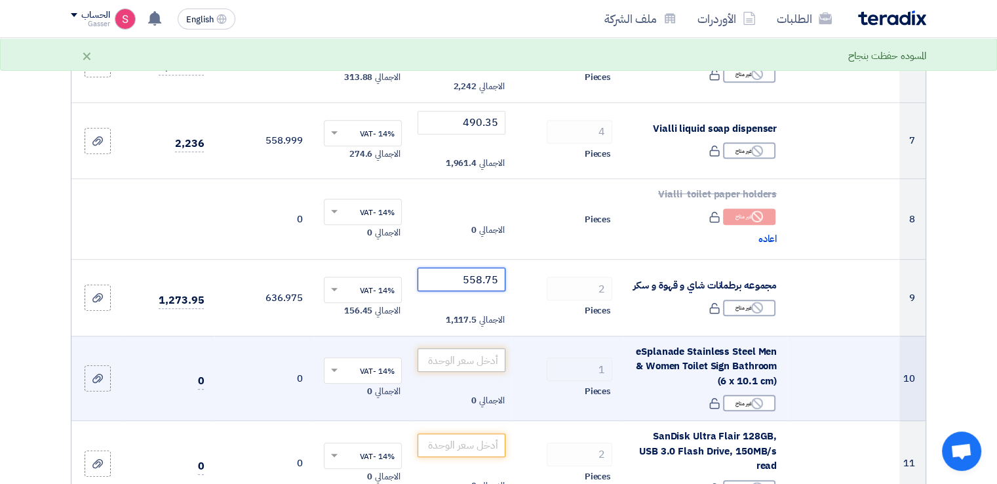
type input "558.75"
click at [477, 363] on input "number" at bounding box center [462, 360] width 89 height 24
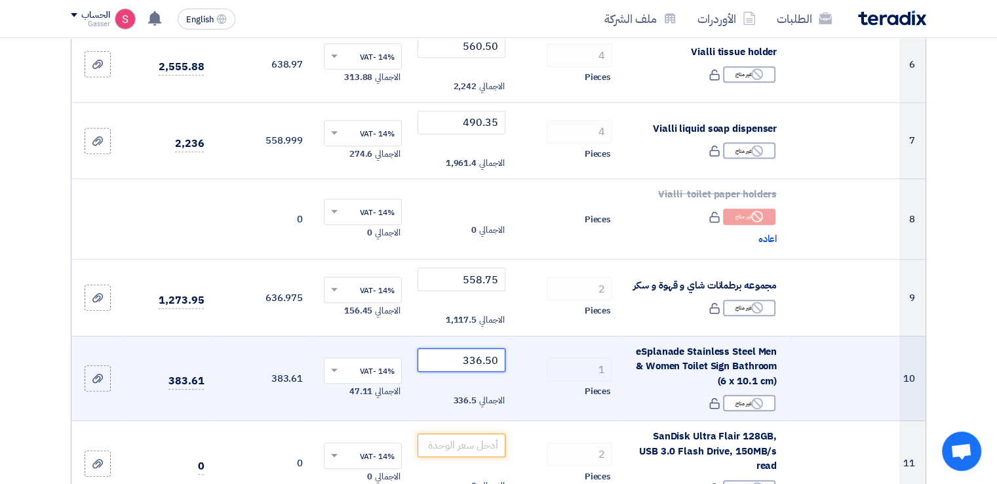
type input "336.50"
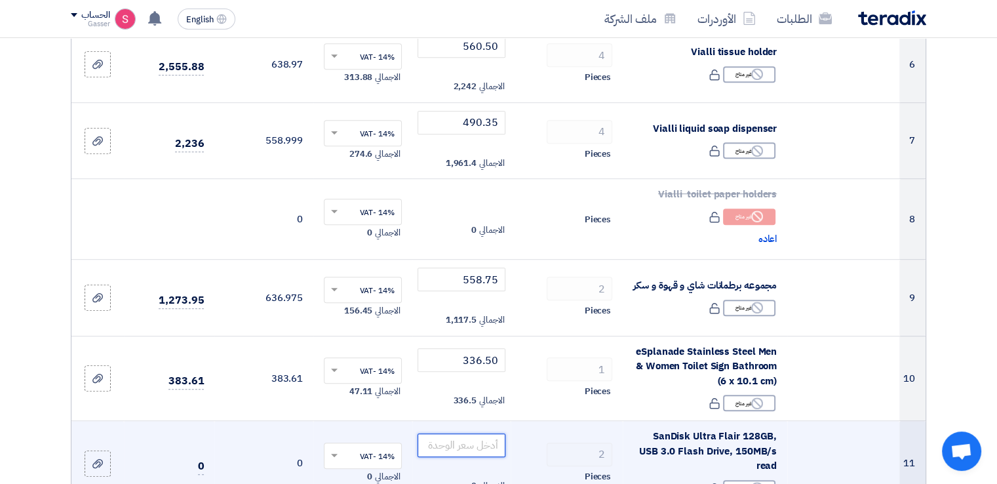
click at [489, 436] on input "number" at bounding box center [462, 445] width 89 height 24
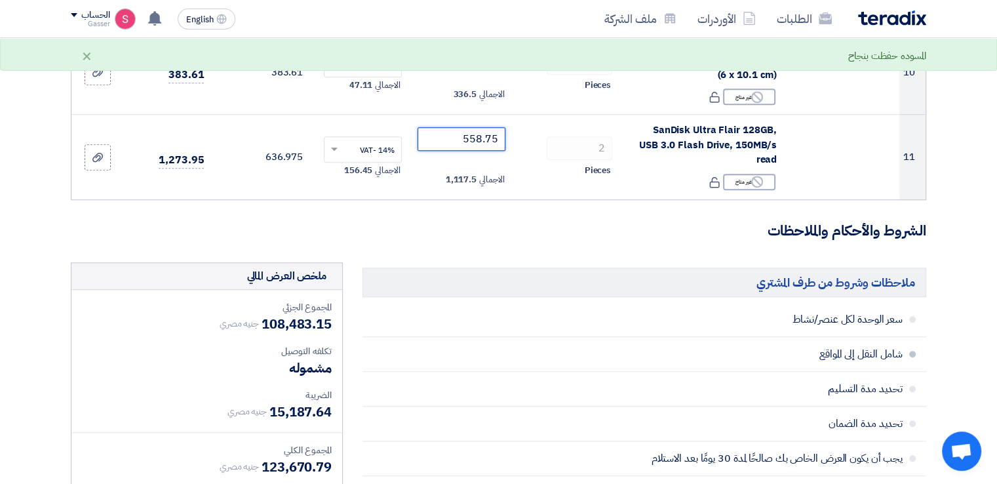
scroll to position [1224, 0]
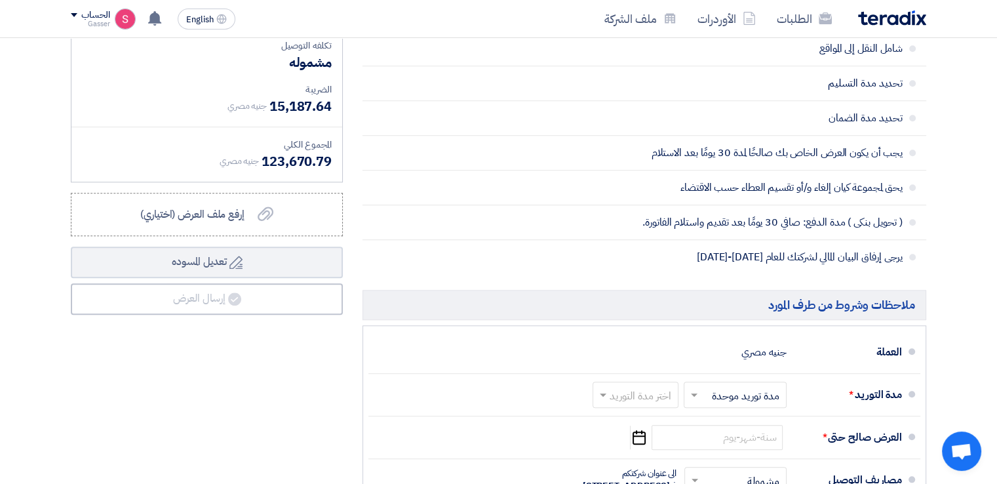
type input "558.75"
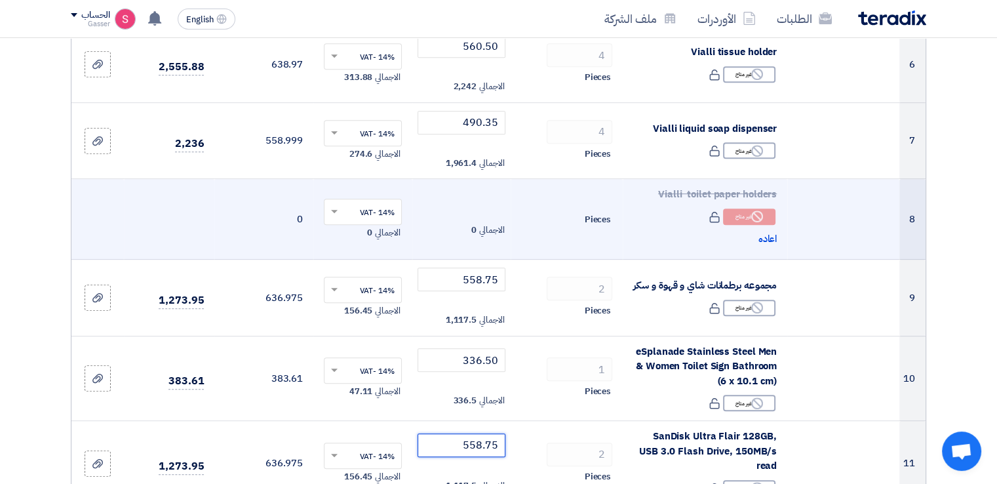
scroll to position [306, 0]
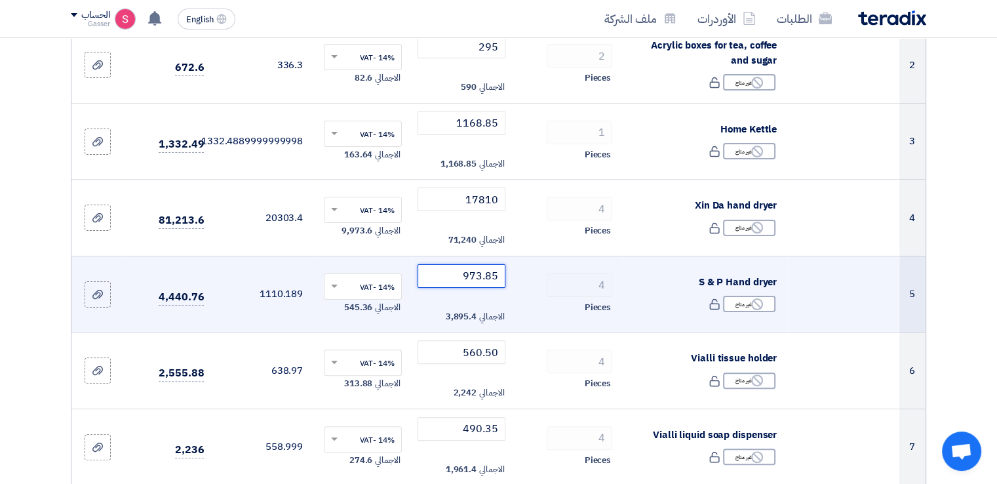
drag, startPoint x: 436, startPoint y: 275, endPoint x: 642, endPoint y: 271, distance: 206.0
click at [640, 271] on tr "5 S & P Hand dryer Reject غير متاح 4" at bounding box center [498, 294] width 854 height 77
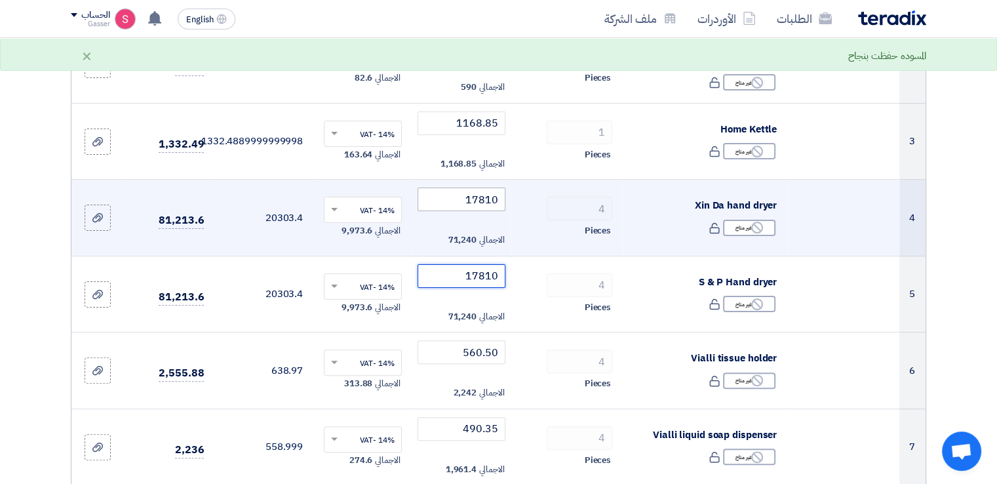
type input "17810"
drag, startPoint x: 425, startPoint y: 197, endPoint x: 585, endPoint y: 195, distance: 160.0
click at [585, 195] on tr "4 Xin Da hand dryer Reject غير متاح 4 ×" at bounding box center [498, 218] width 854 height 77
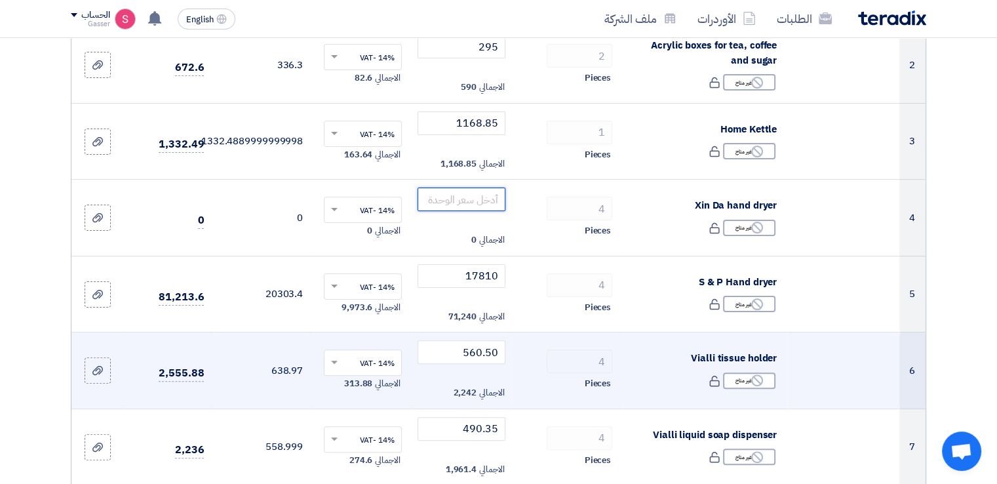
scroll to position [0, 0]
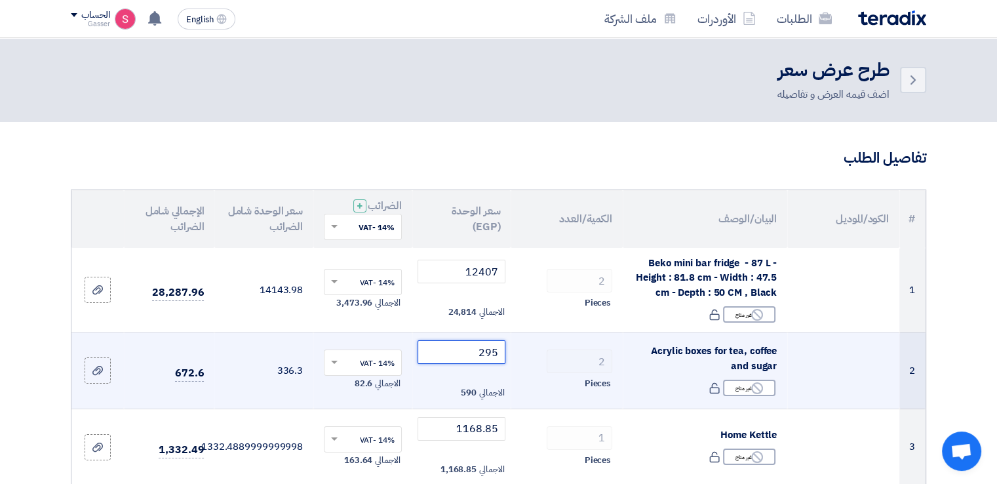
drag, startPoint x: 452, startPoint y: 355, endPoint x: 658, endPoint y: 336, distance: 207.4
click at [658, 336] on tr "2 Acrylic boxes for tea, coffee and sugar Reject غير متاح 2 295 ×" at bounding box center [498, 370] width 854 height 77
type input "260"
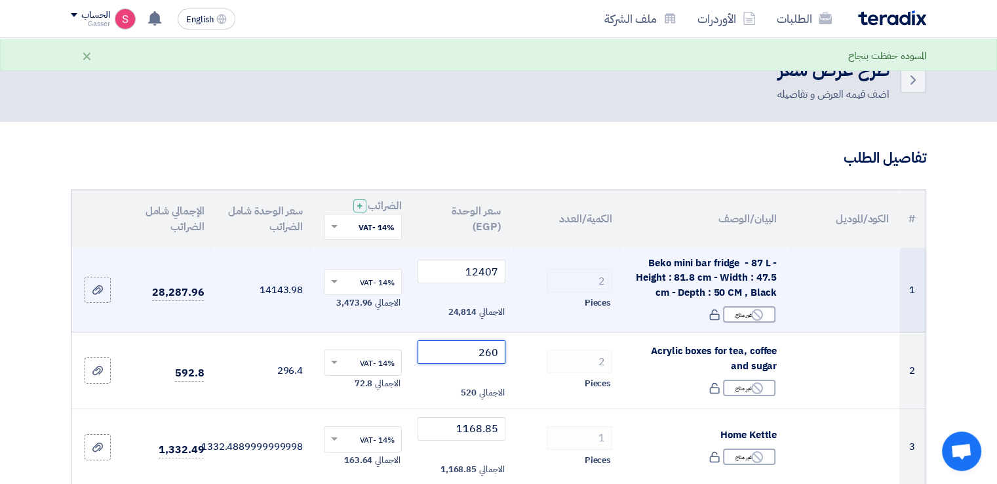
scroll to position [306, 0]
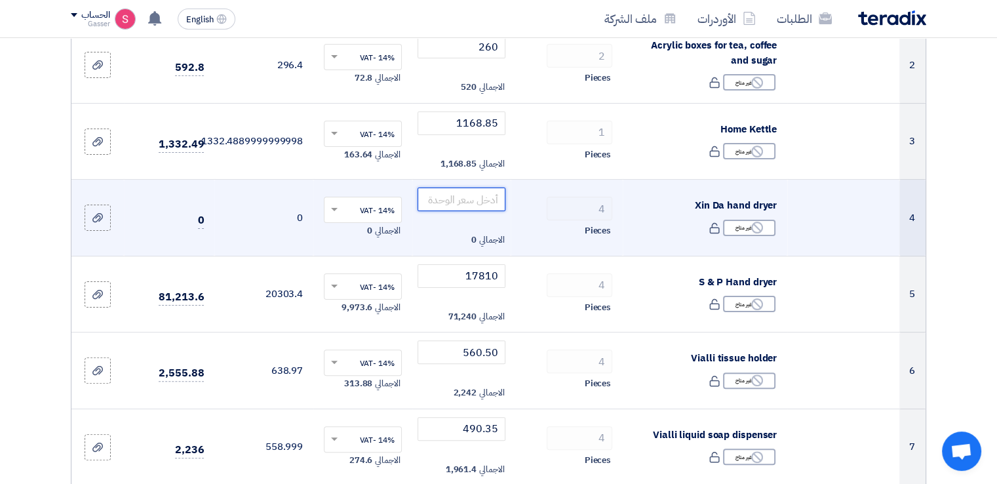
click at [468, 201] on input "number" at bounding box center [462, 200] width 89 height 24
click at [755, 231] on use at bounding box center [757, 228] width 12 height 12
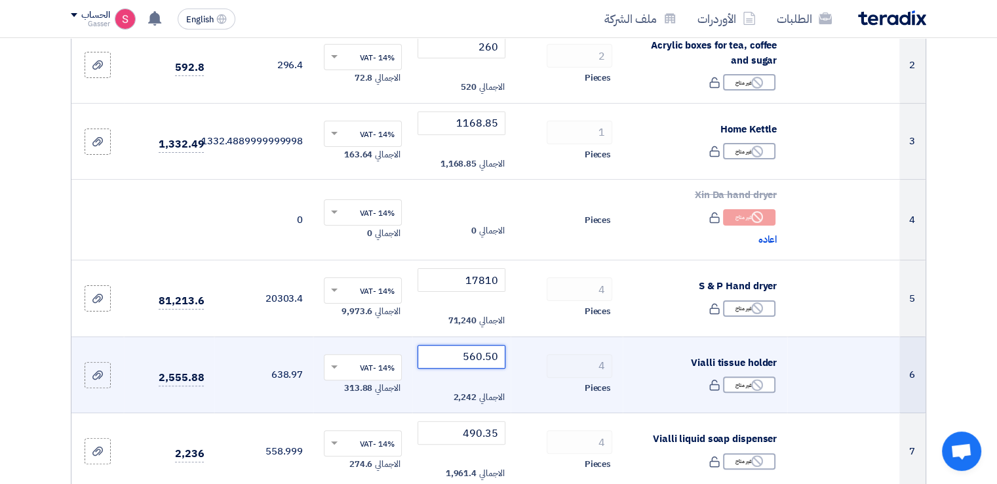
drag, startPoint x: 452, startPoint y: 353, endPoint x: 624, endPoint y: 357, distance: 171.9
click at [624, 357] on tr "6 Vialli tissue holder Reject غير متاح 4" at bounding box center [498, 374] width 854 height 77
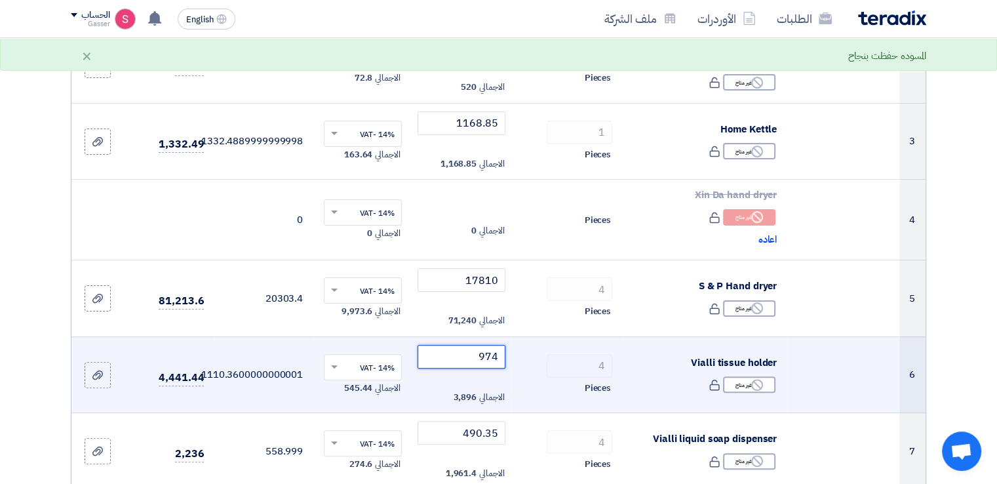
type input "974"
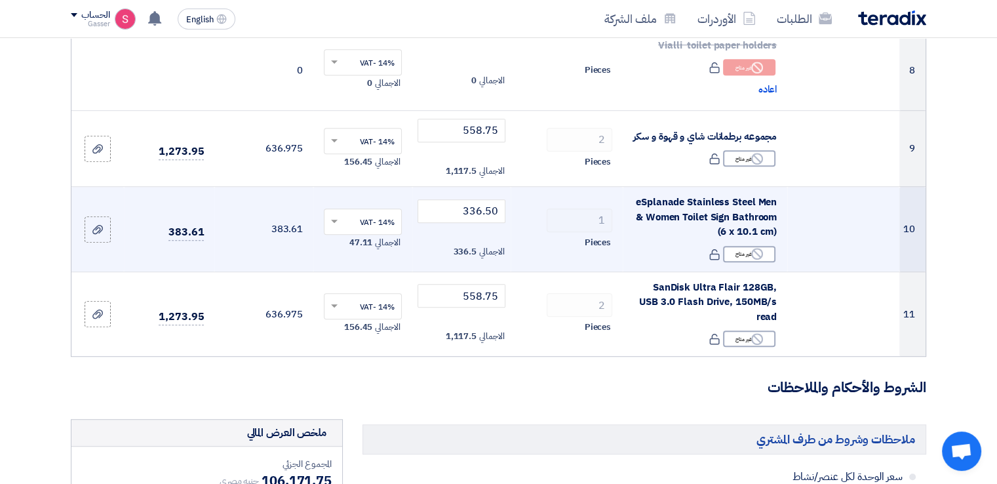
scroll to position [918, 0]
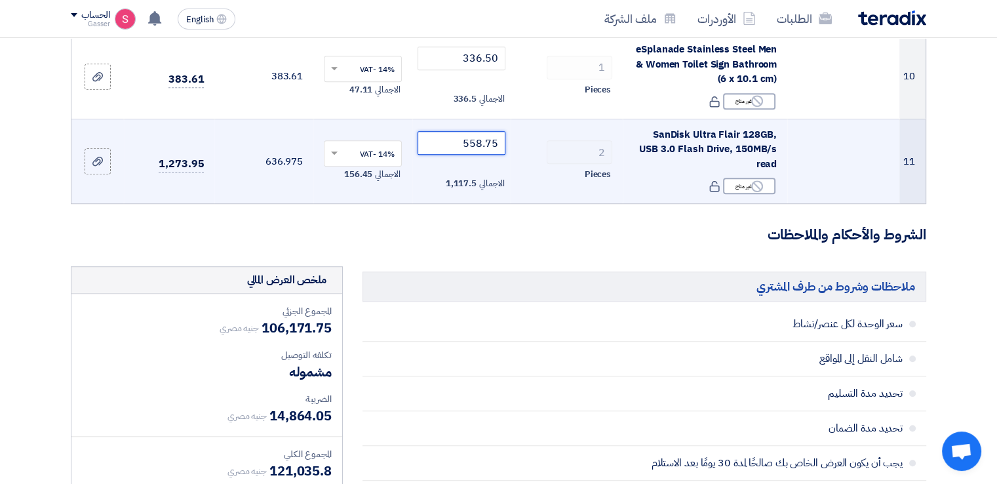
drag, startPoint x: 502, startPoint y: 140, endPoint x: 475, endPoint y: 140, distance: 26.9
click at [475, 140] on input "558.75" at bounding box center [462, 143] width 89 height 24
type input "559"
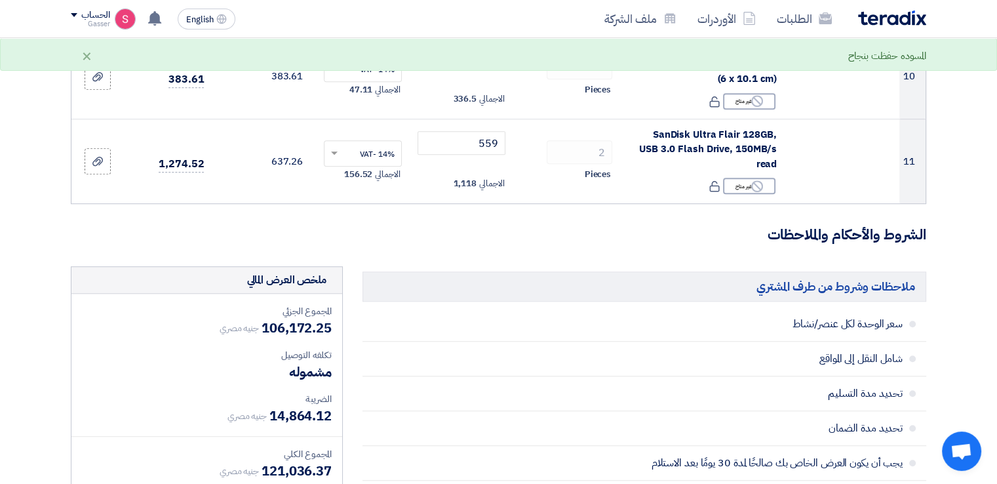
click at [502, 225] on h3 "الشروط والأحكام والملاحظات" at bounding box center [499, 235] width 856 height 20
click at [504, 225] on h3 "الشروط والأحكام والملاحظات" at bounding box center [499, 235] width 856 height 20
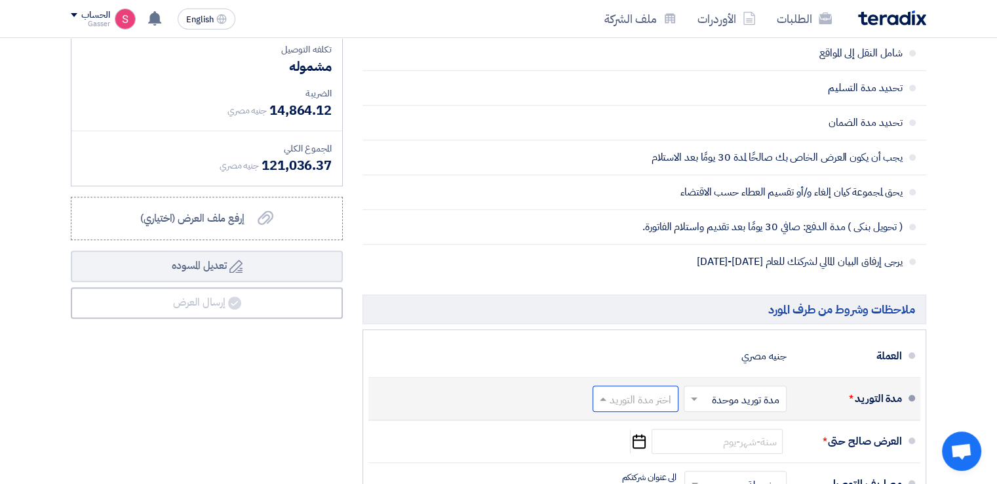
click at [651, 391] on input "text" at bounding box center [632, 400] width 79 height 19
click at [651, 297] on div "2-4 اسبوع" at bounding box center [638, 309] width 85 height 24
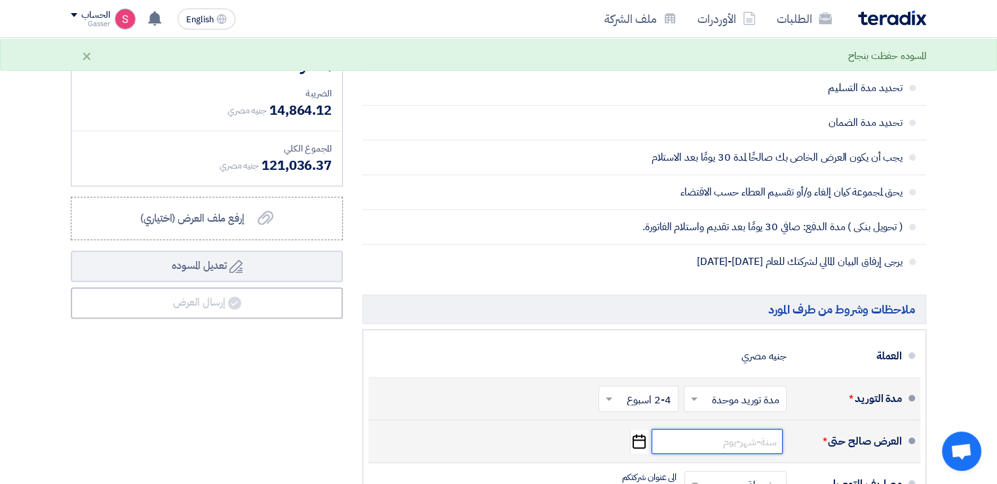
click at [757, 440] on input at bounding box center [717, 441] width 131 height 25
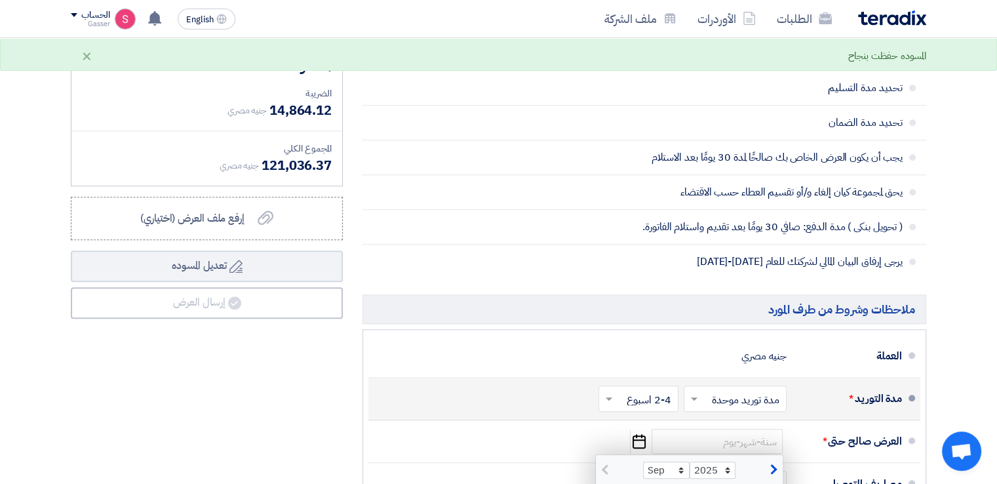
scroll to position [1530, 0]
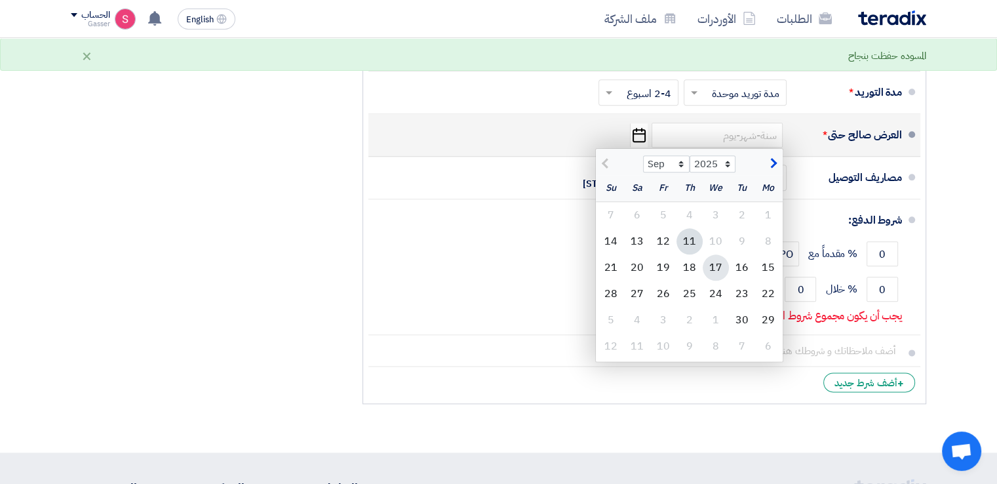
click at [718, 254] on div "17" at bounding box center [716, 267] width 26 height 26
type input "9/17/2025"
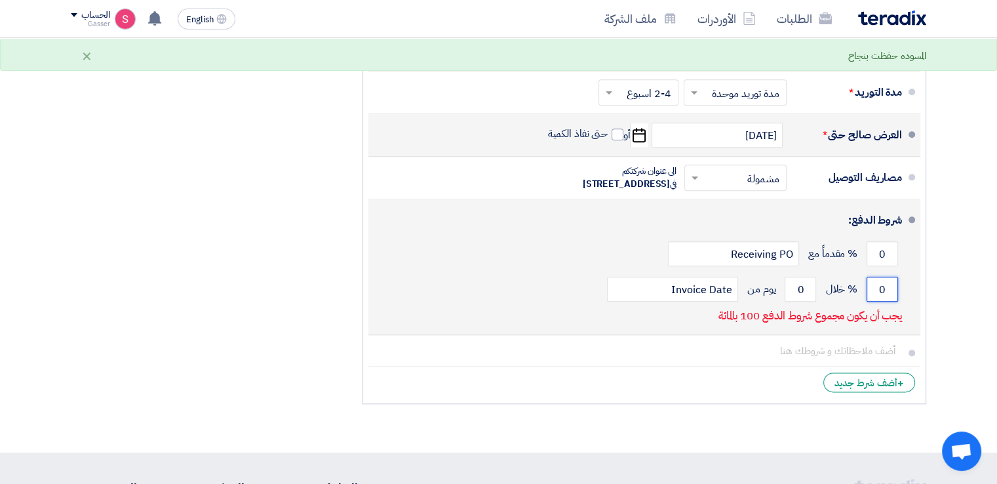
drag, startPoint x: 892, startPoint y: 300, endPoint x: 879, endPoint y: 302, distance: 13.3
click at [879, 302] on input "0" at bounding box center [882, 289] width 31 height 25
type input "100"
drag, startPoint x: 810, startPoint y: 308, endPoint x: 759, endPoint y: 293, distance: 52.5
click at [780, 305] on div "100 % خلال 0 يوم من Invoice Date" at bounding box center [640, 288] width 523 height 35
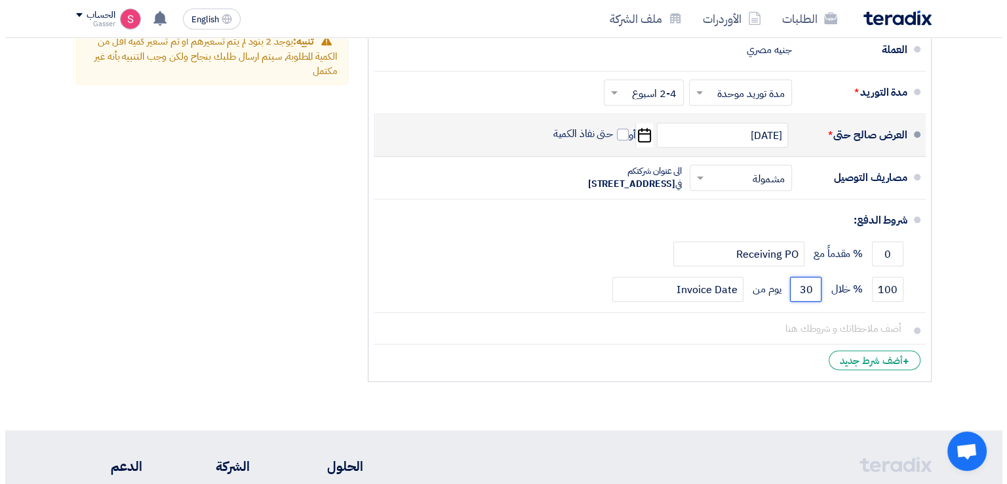
scroll to position [1224, 0]
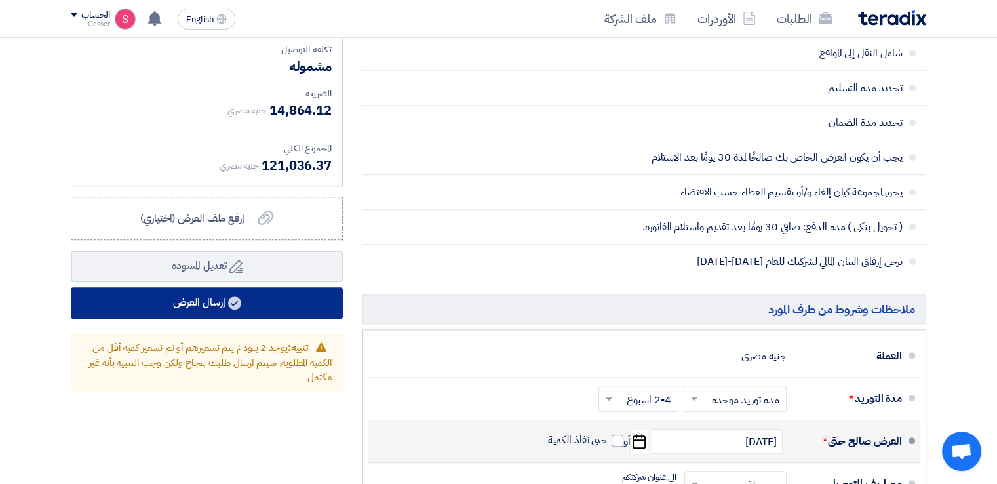
type input "30"
click at [310, 300] on button "إرسال العرض" at bounding box center [207, 302] width 272 height 31
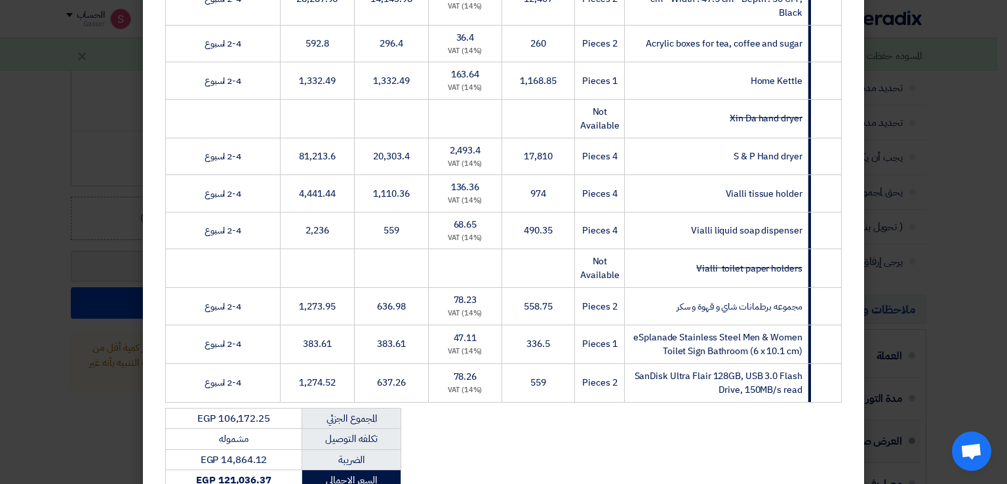
scroll to position [501, 0]
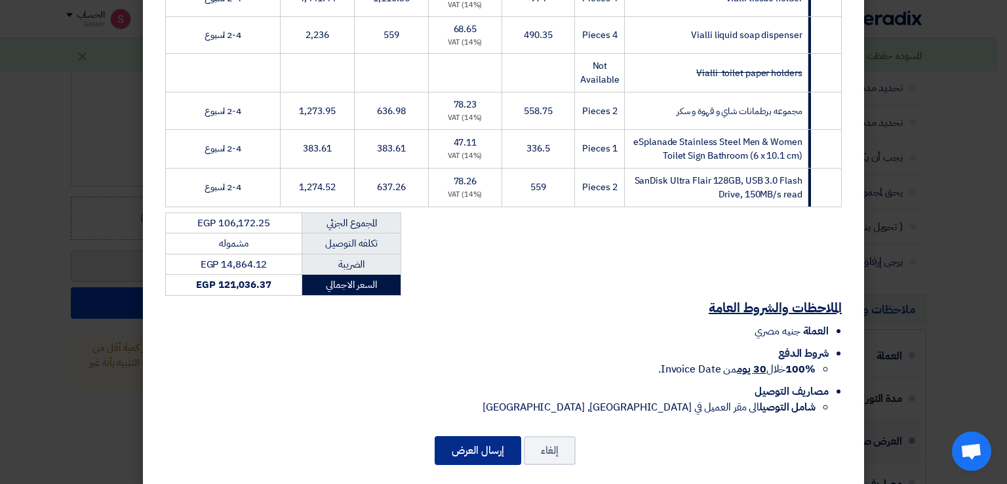
click at [472, 445] on button "إرسال العرض" at bounding box center [478, 450] width 87 height 29
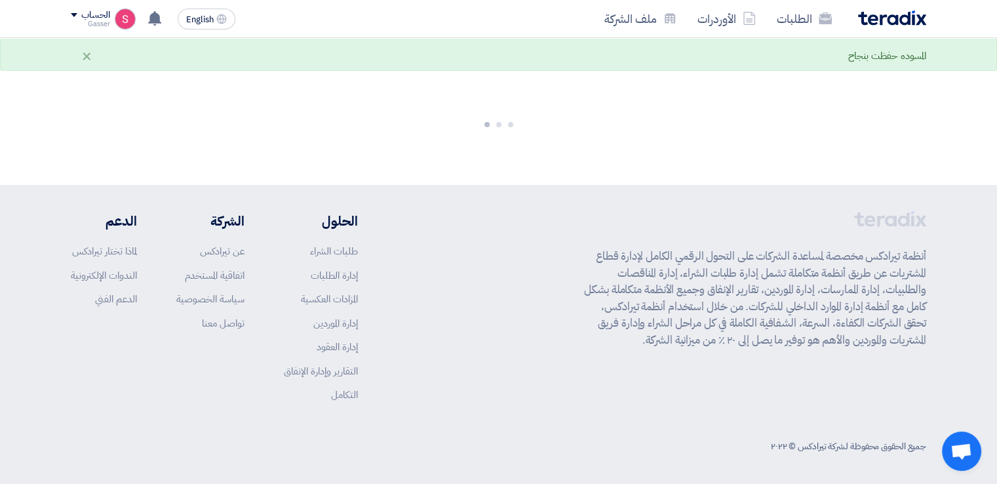
scroll to position [1311, 0]
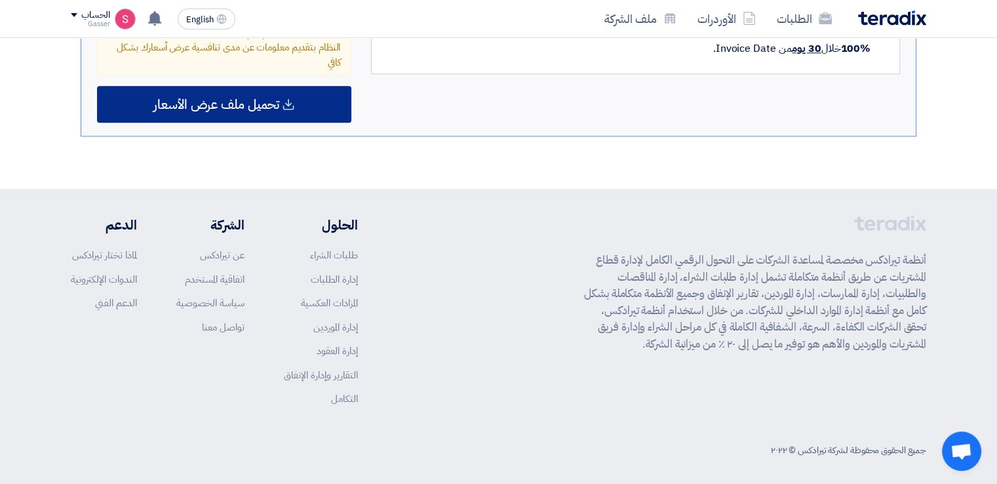
click at [188, 98] on span "تحميل ملف عرض الأسعار" at bounding box center [216, 104] width 126 height 12
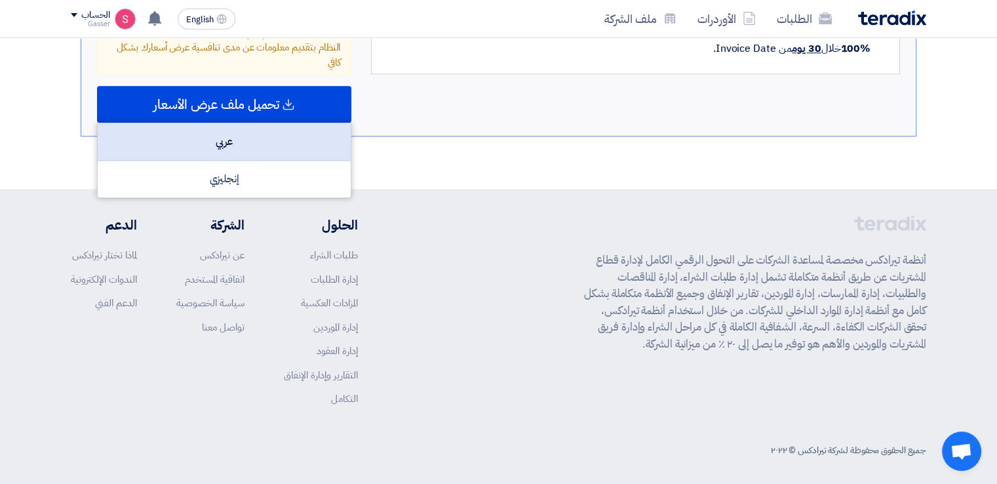
click at [307, 140] on div "عربي" at bounding box center [224, 141] width 253 height 37
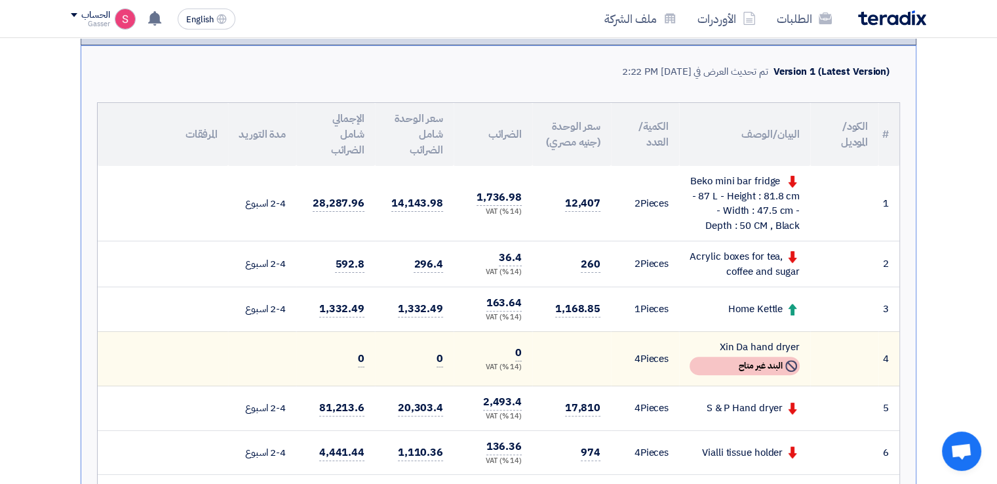
scroll to position [0, 0]
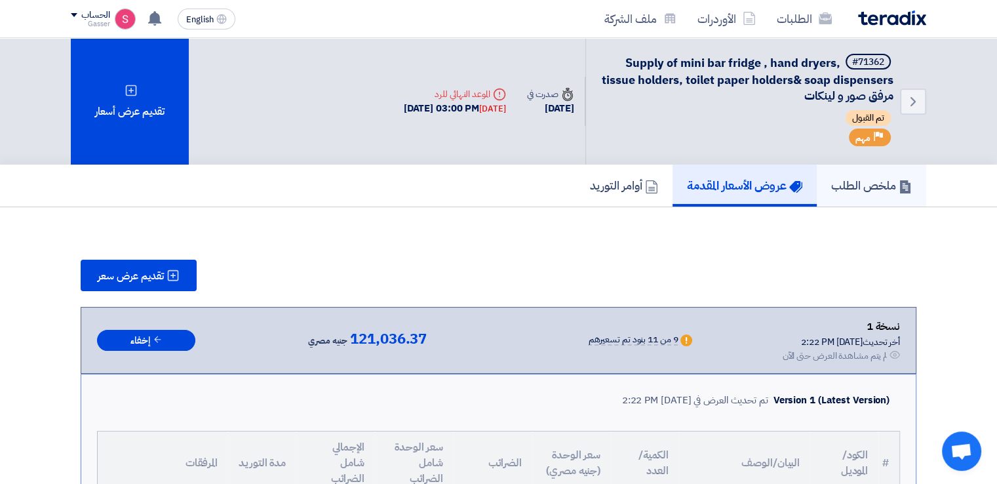
click at [883, 183] on h5 "ملخص الطلب" at bounding box center [871, 185] width 81 height 15
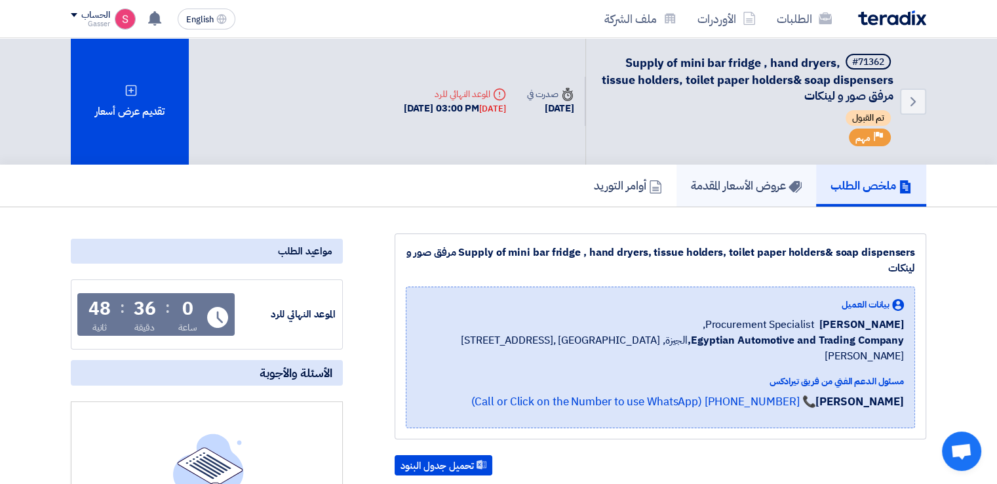
click at [736, 186] on h5 "عروض الأسعار المقدمة" at bounding box center [746, 185] width 111 height 15
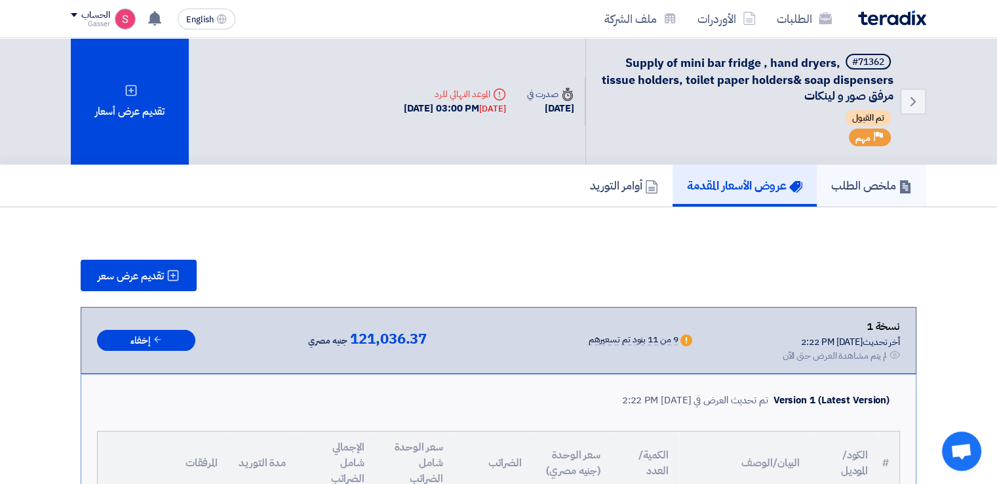
click at [873, 191] on h5 "ملخص الطلب" at bounding box center [871, 185] width 81 height 15
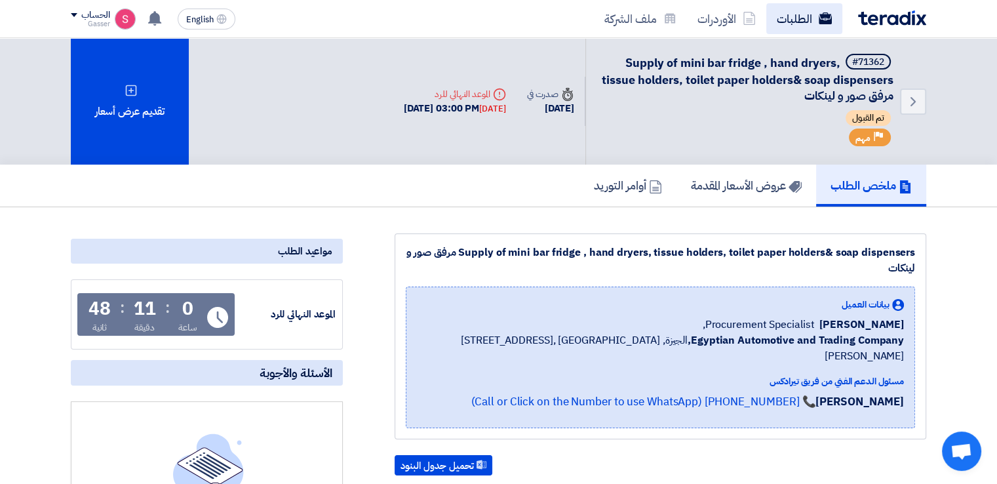
click at [778, 16] on link "الطلبات" at bounding box center [805, 18] width 76 height 31
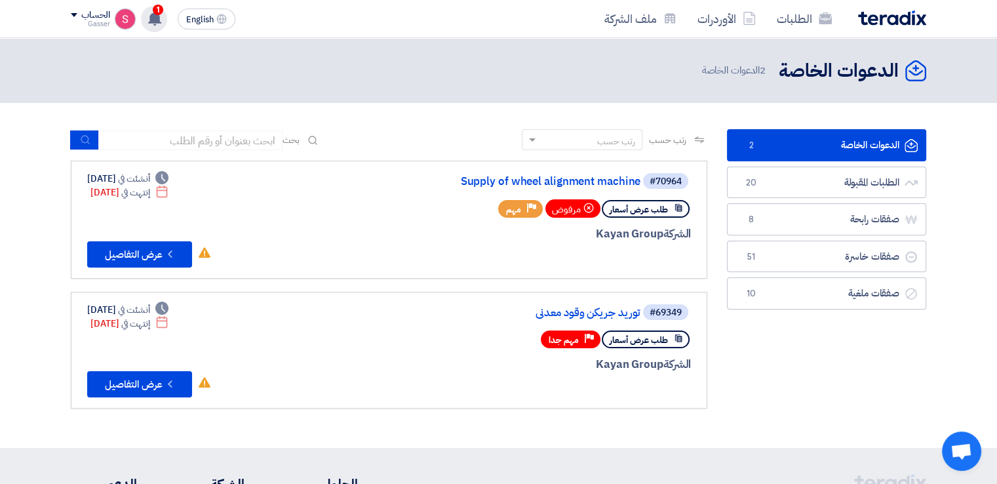
click at [160, 20] on use at bounding box center [154, 18] width 13 height 14
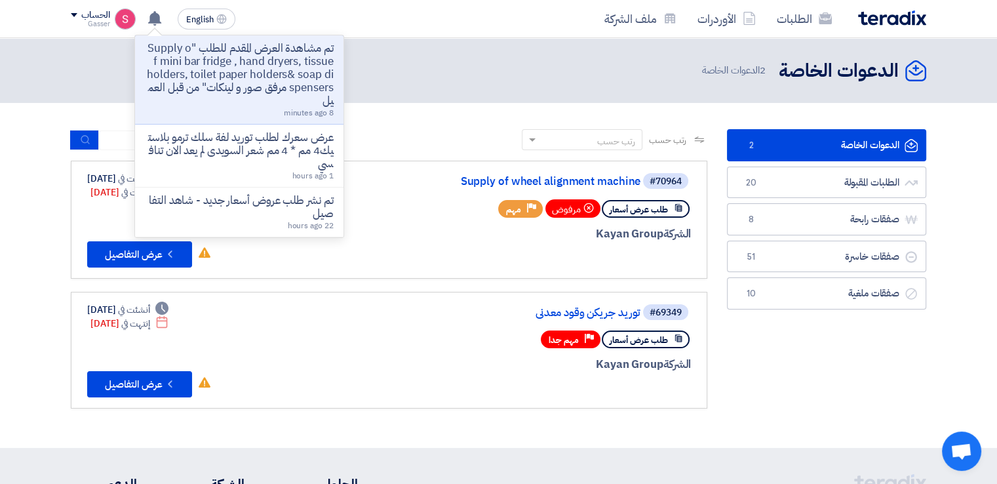
click at [304, 71] on p "تم مشاهدة العرض المقدم للطلب "Supply of mini bar fridge , hand dryers, tissue h…" at bounding box center [240, 75] width 188 height 66
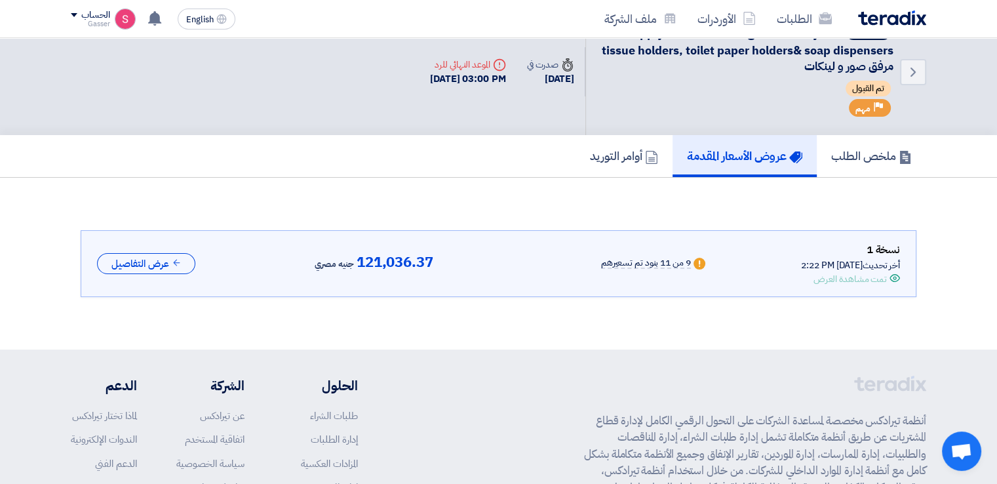
scroll to position [50, 0]
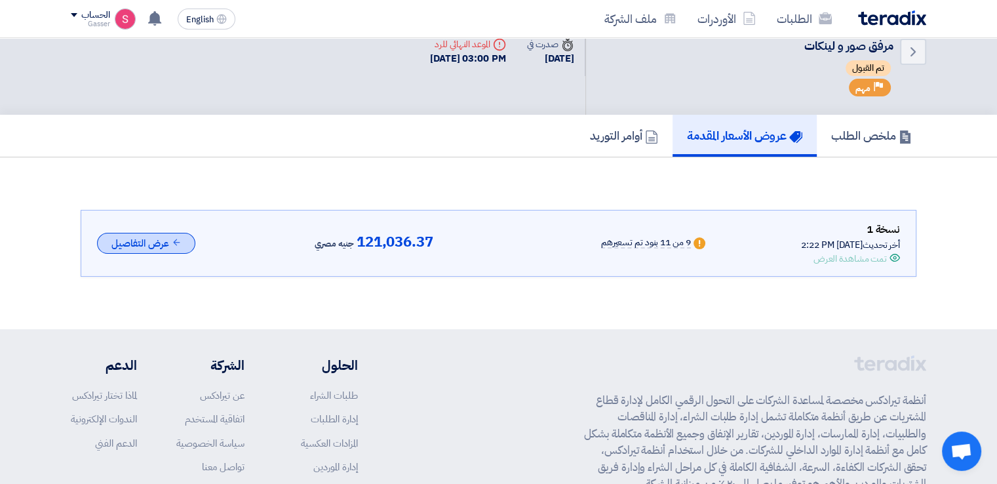
click at [153, 238] on button "عرض التفاصيل" at bounding box center [146, 244] width 98 height 22
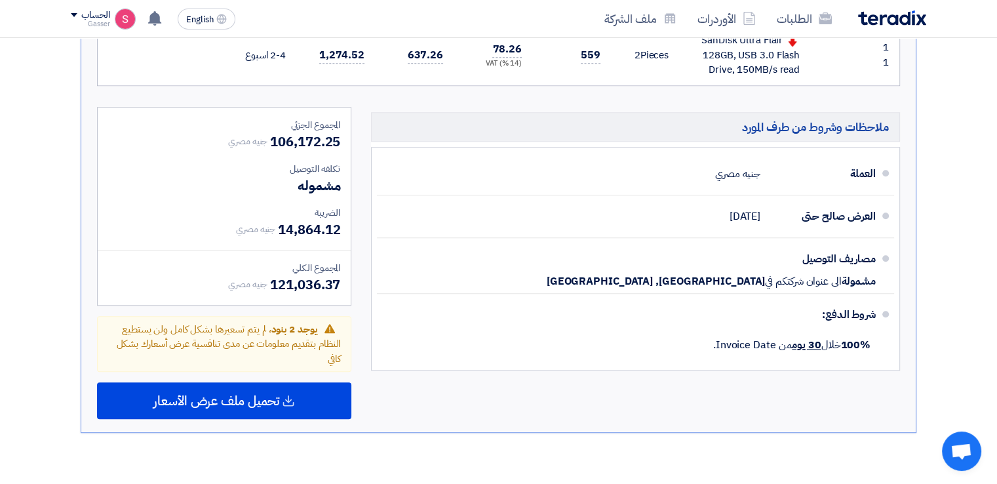
scroll to position [1265, 0]
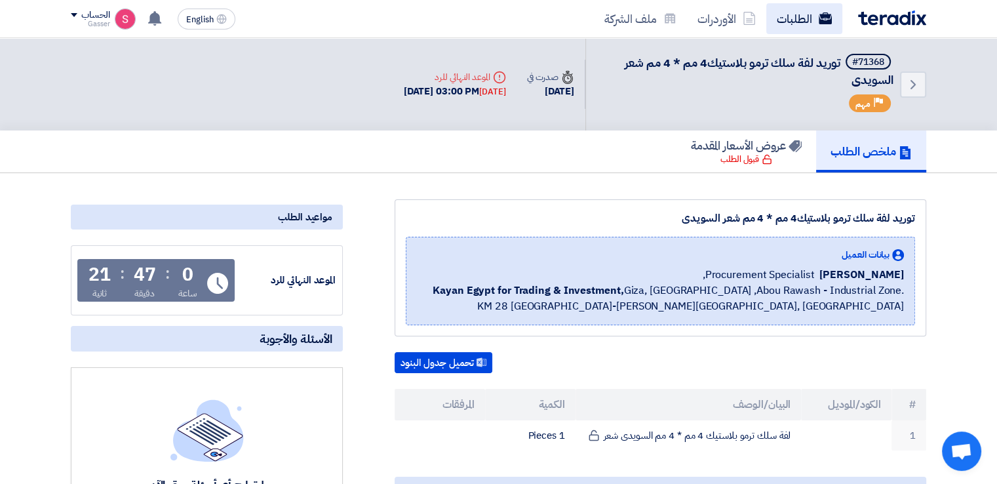
click at [805, 11] on link "الطلبات" at bounding box center [805, 18] width 76 height 31
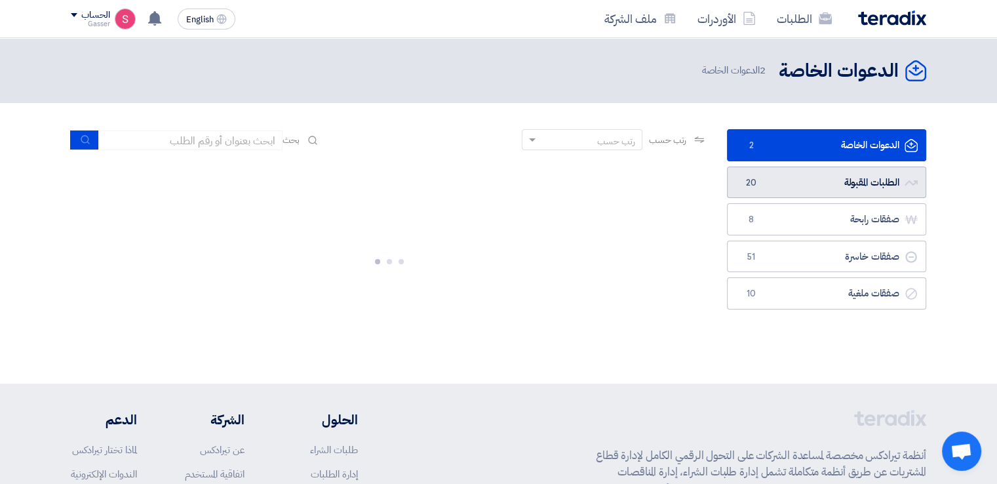
click at [803, 188] on link "الطلبات المقبولة الطلبات المقبولة 20" at bounding box center [826, 183] width 199 height 32
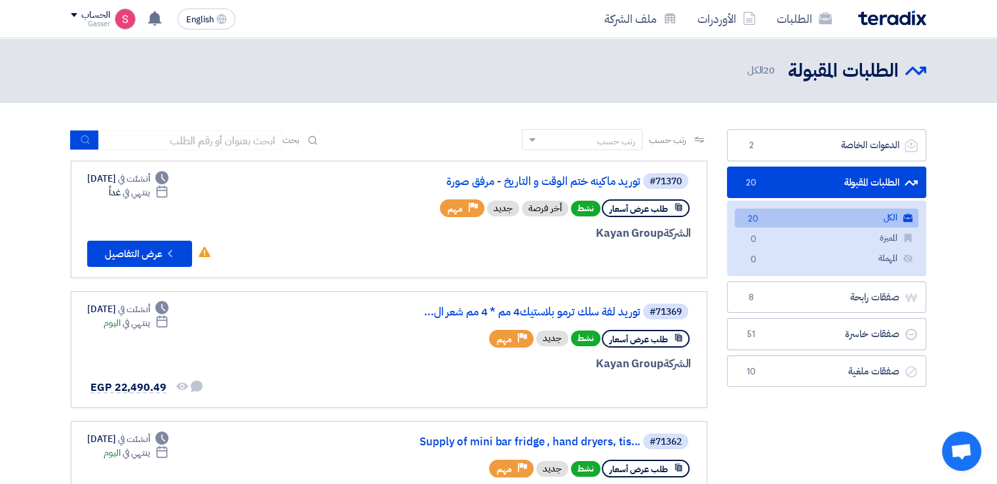
click at [757, 216] on span "20" at bounding box center [754, 219] width 16 height 14
click at [536, 436] on link "Supply of mini bar fridge , hand dryers, tis..." at bounding box center [509, 442] width 262 height 12
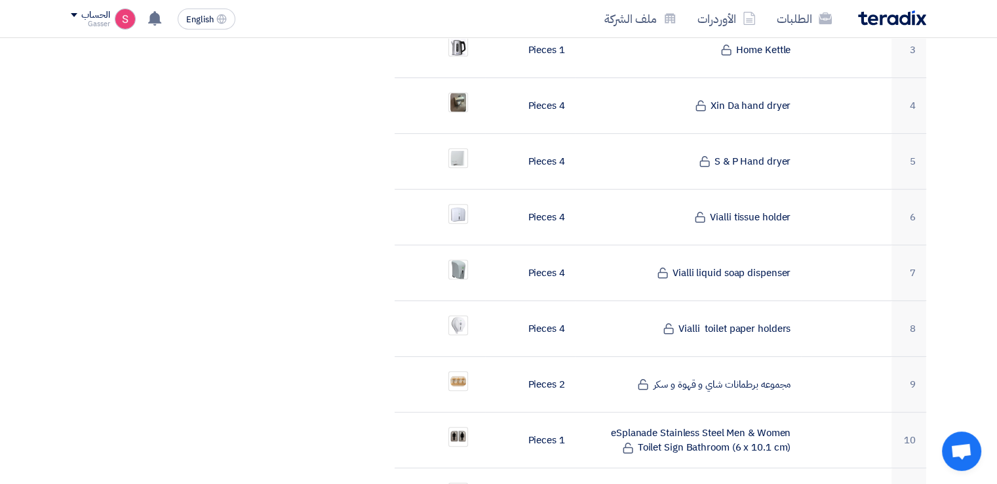
scroll to position [918, 0]
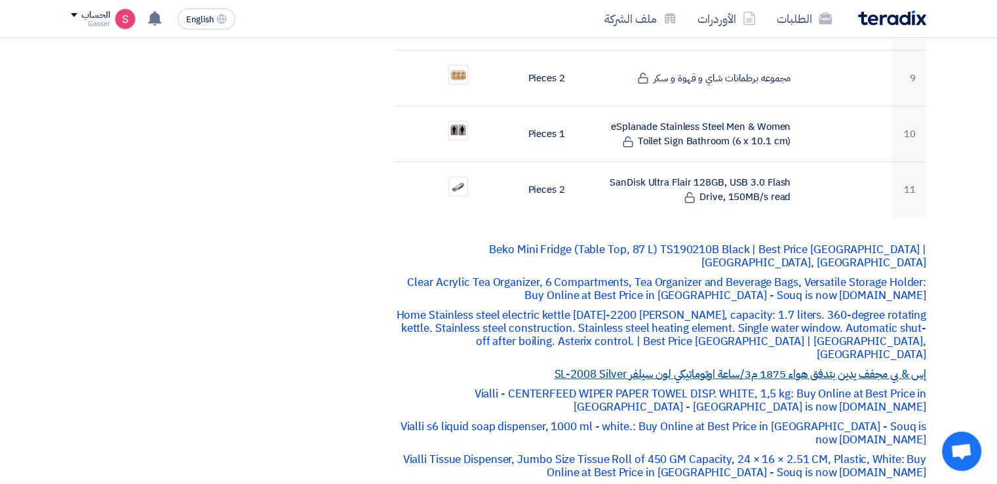
click at [727, 366] on link "إس & بي مجفف يدين بتدفق هواء 1875 م3/ساعة اوتوماتيكي لون سيلفر SL-2008 Silver" at bounding box center [740, 374] width 372 height 16
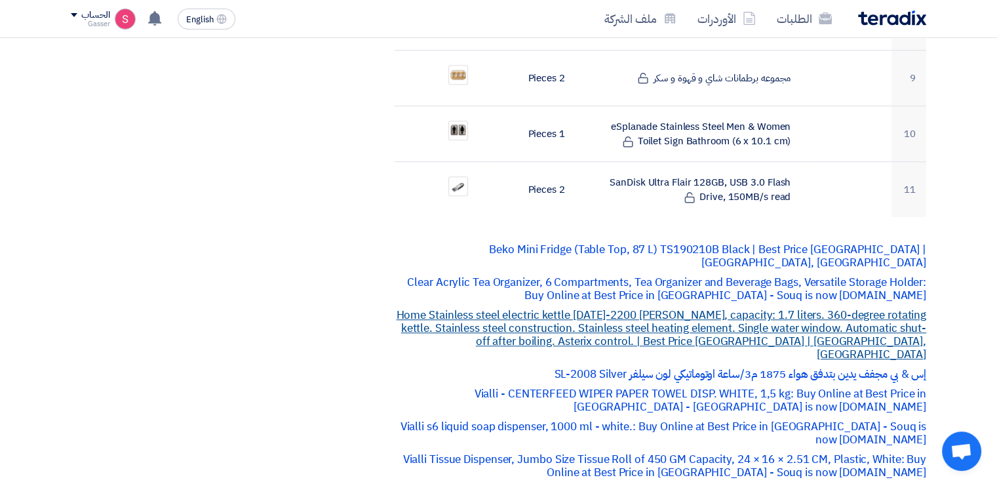
click at [770, 307] on link "Home Stainless steel electric kettle [DATE]-2200 [PERSON_NAME], capacity: 1.7 l…" at bounding box center [661, 335] width 530 height 56
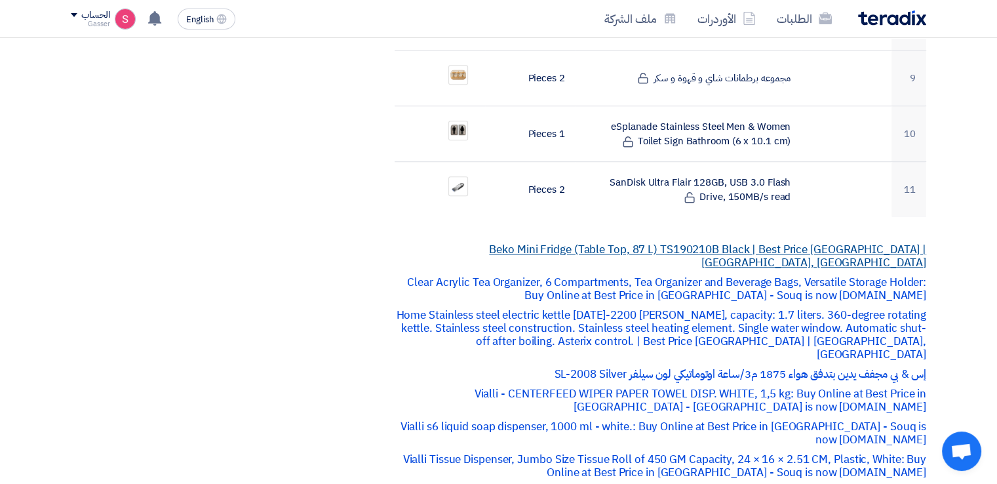
click at [665, 241] on link "Beko Mini Fridge (Table Top, 87 L) TS190210B Black | Best Price [GEOGRAPHIC_DAT…" at bounding box center [707, 256] width 437 height 30
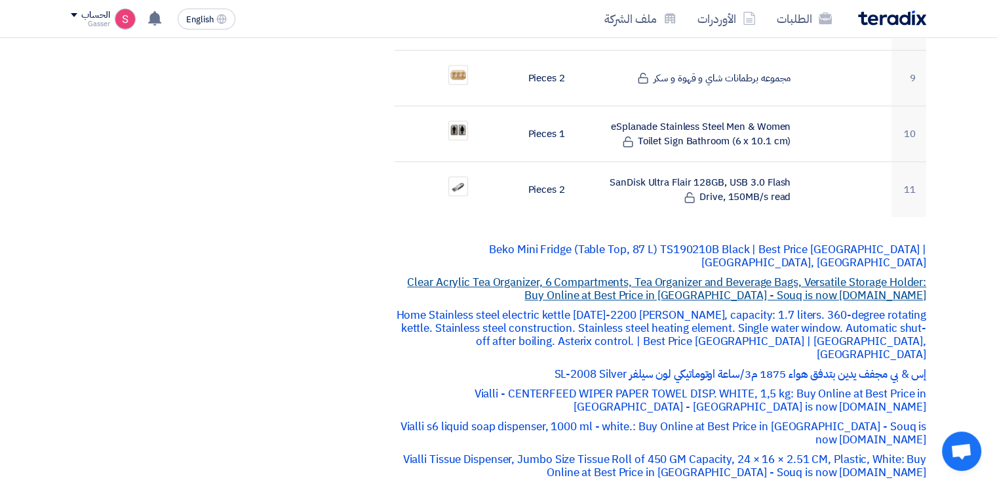
click at [656, 274] on link "Clear Acrylic Tea Organizer, 6 Compartments, Tea Organizer and Beverage Bags, V…" at bounding box center [666, 289] width 519 height 30
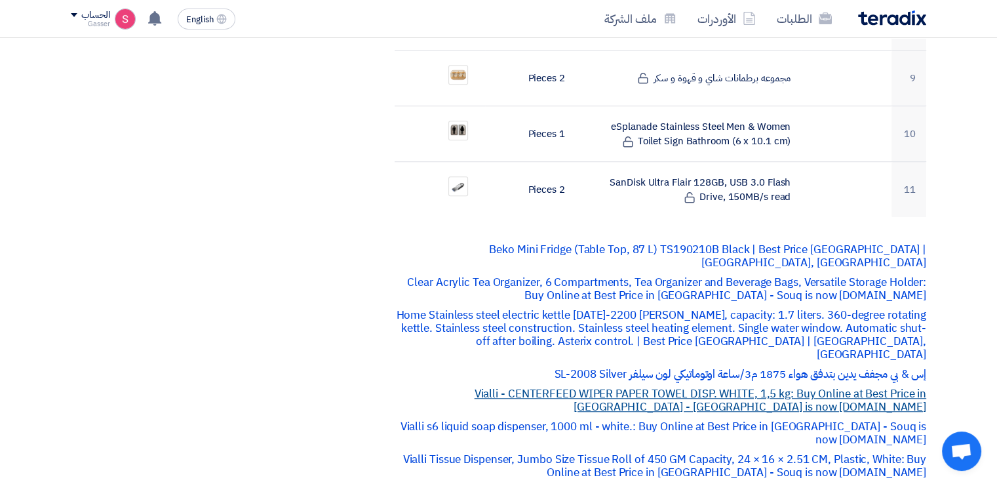
click at [883, 386] on link "Vialli - CENTERFEED WIPER PAPER TOWEL DISP. WHITE, 1,5 kg: Buy Online at Best P…" at bounding box center [701, 401] width 452 height 30
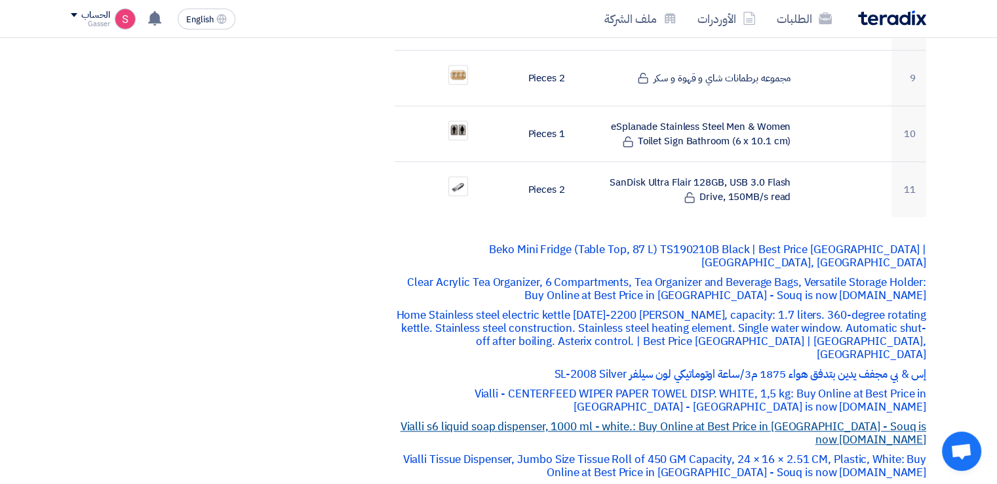
click at [702, 418] on link "Vialli s6 liquid soap dispenser, 1000 ml - white.: Buy Online at Best Price in …" at bounding box center [664, 433] width 526 height 30
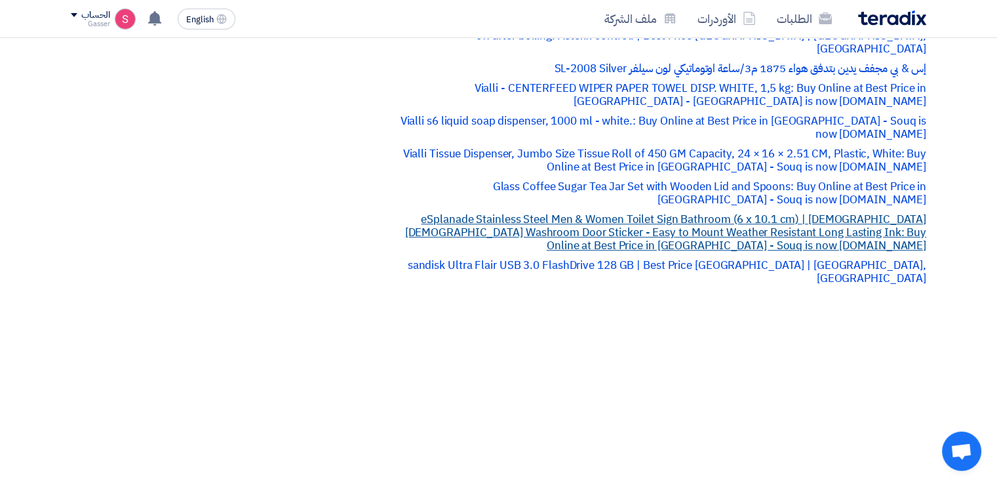
click at [576, 211] on link "eSplanade Stainless Steel Men & Women Toilet Sign Bathroom (6 x 10.1 cm) | [DEM…" at bounding box center [665, 232] width 521 height 43
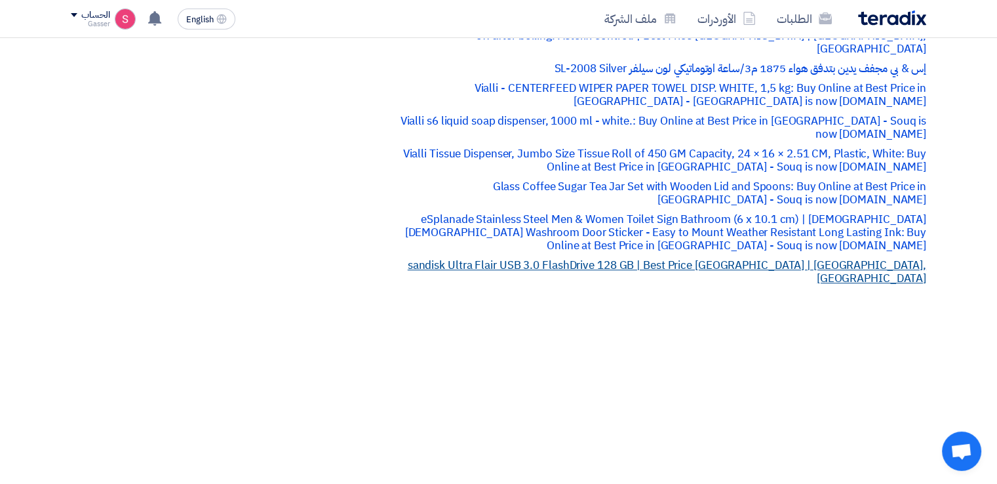
click at [690, 257] on link "sandisk Ultra Flair USB 3.0 FlashDrive 128 GB | Best Price [GEOGRAPHIC_DATA] | …" at bounding box center [667, 272] width 519 height 30
